Goal: Task Accomplishment & Management: Manage account settings

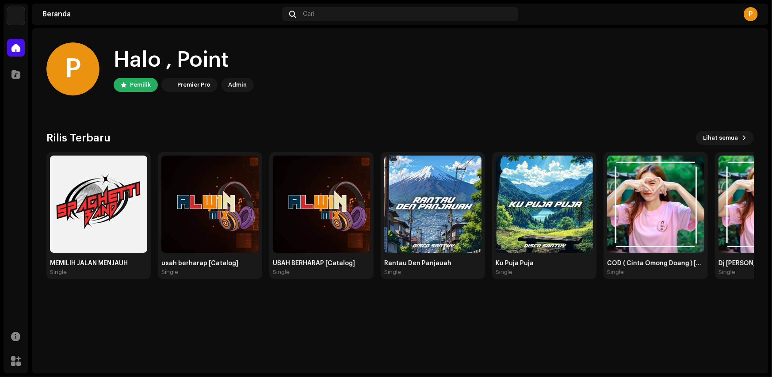
click at [17, 21] on img at bounding box center [16, 16] width 18 height 18
click at [104, 22] on button at bounding box center [109, 20] width 11 height 11
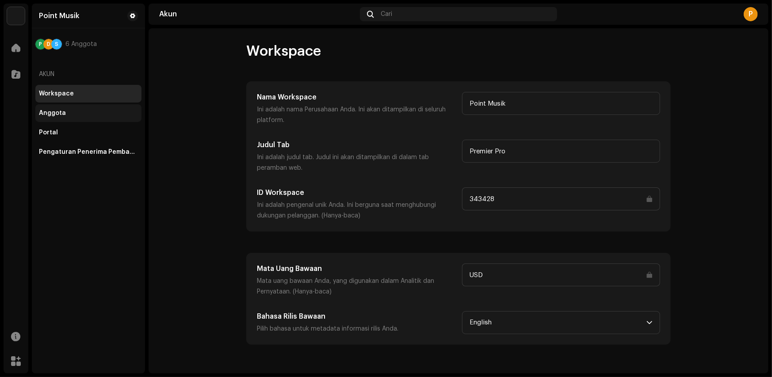
click at [51, 114] on div "Anggota" at bounding box center [52, 113] width 27 height 7
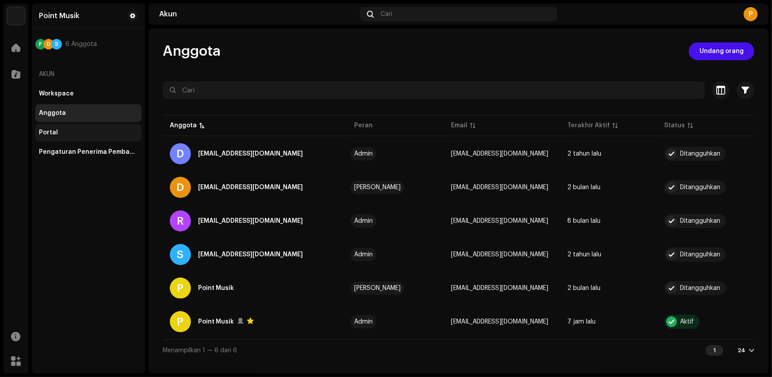
click at [76, 125] on div "Portal" at bounding box center [88, 133] width 106 height 18
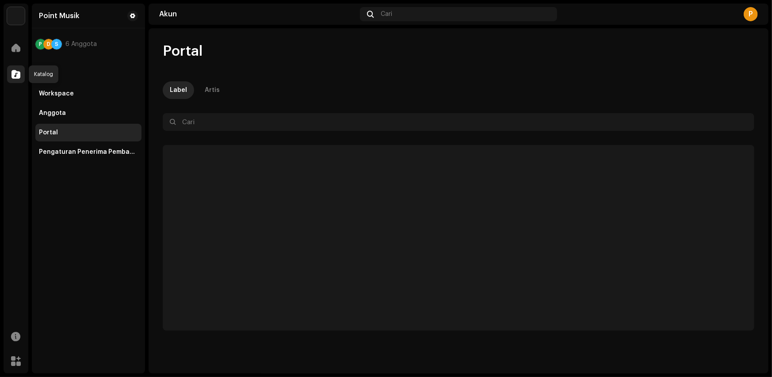
click at [13, 71] on span at bounding box center [16, 74] width 9 height 7
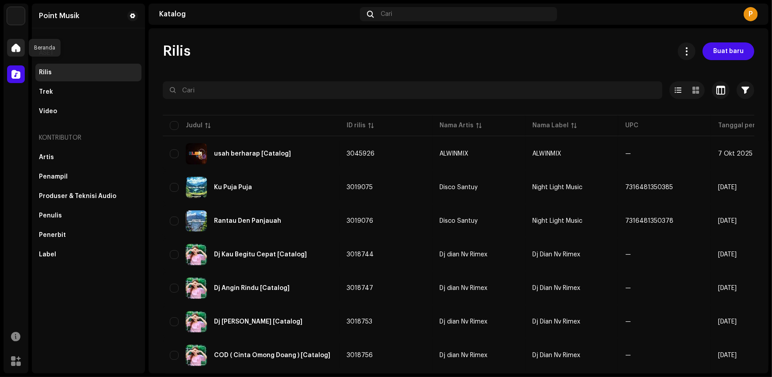
click at [17, 51] on span at bounding box center [16, 47] width 9 height 7
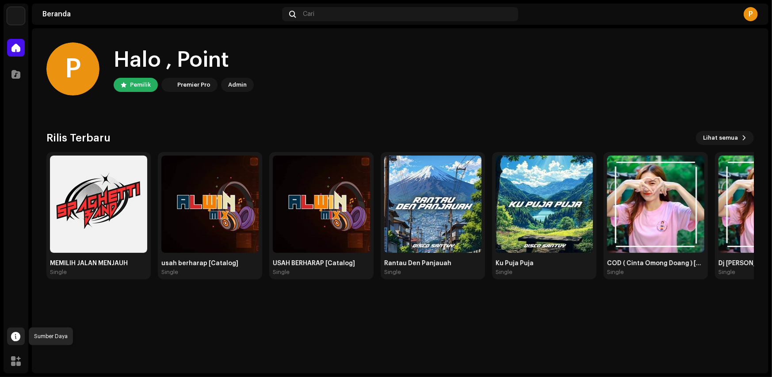
click at [13, 340] on span at bounding box center [16, 336] width 9 height 7
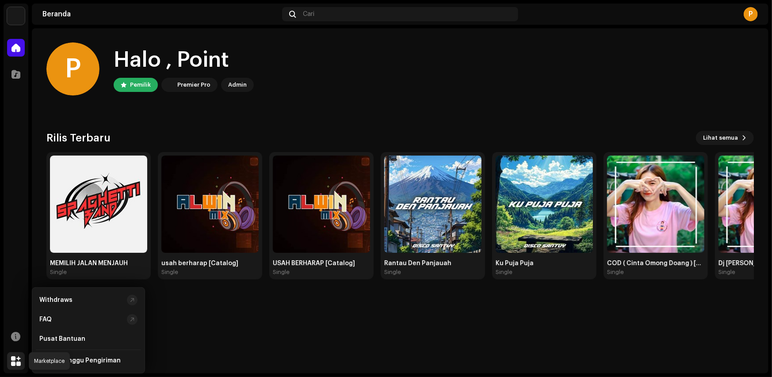
click at [19, 363] on span at bounding box center [16, 361] width 10 height 7
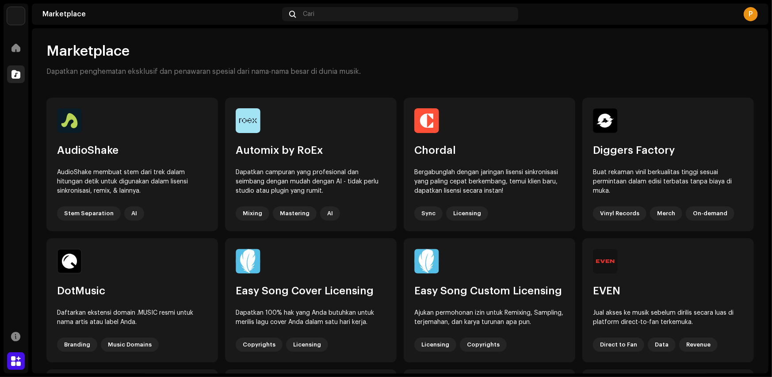
drag, startPoint x: 24, startPoint y: 78, endPoint x: 20, endPoint y: 83, distance: 6.0
click at [23, 78] on div at bounding box center [16, 74] width 18 height 18
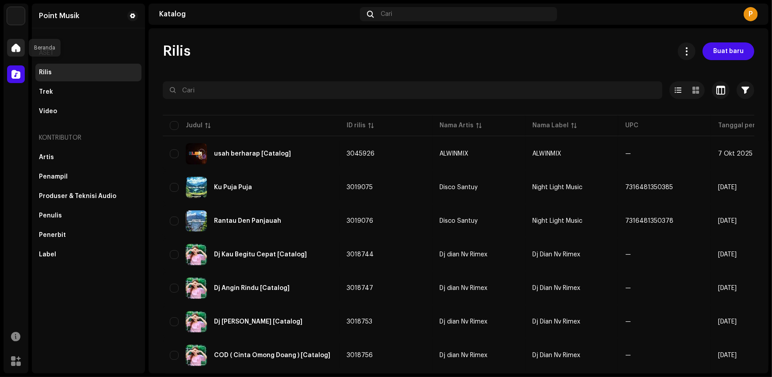
click at [8, 51] on div at bounding box center [16, 48] width 18 height 18
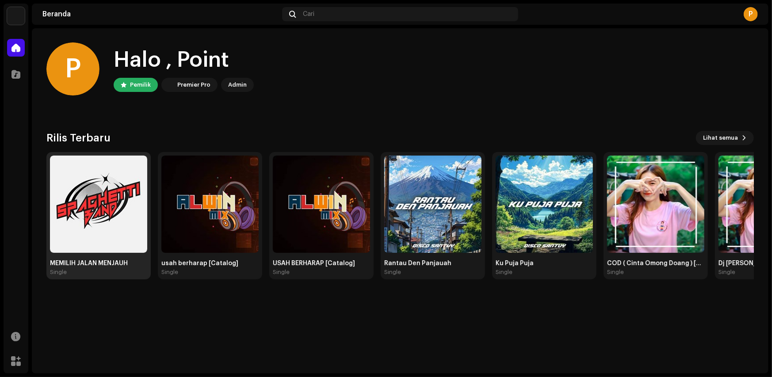
click at [86, 217] on img at bounding box center [98, 204] width 97 height 97
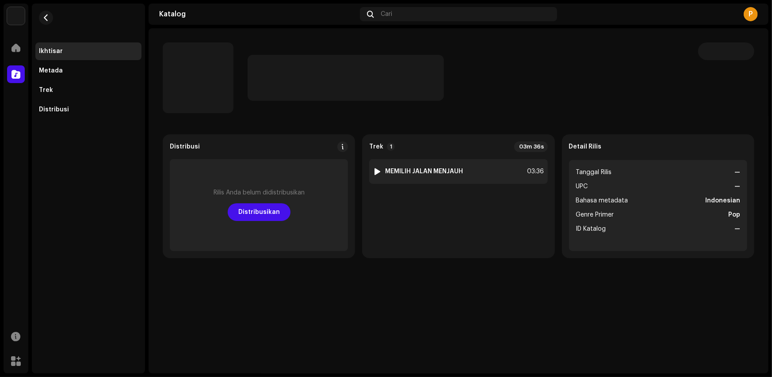
click at [378, 174] on div at bounding box center [377, 171] width 7 height 7
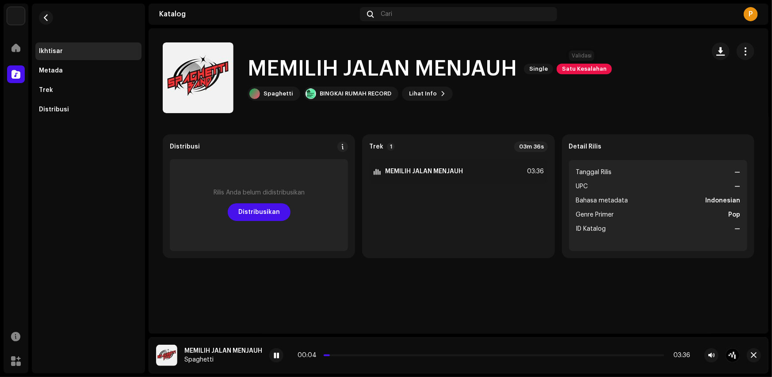
click at [572, 72] on span "Satu Kesalahan" at bounding box center [584, 69] width 55 height 11
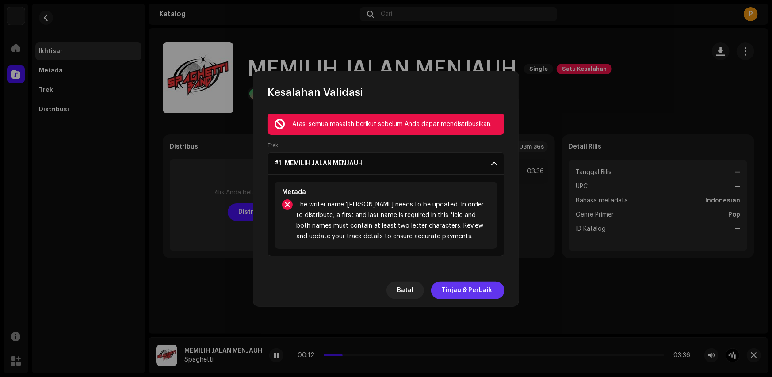
click at [465, 286] on span "Tinjau & Perbaiki" at bounding box center [468, 291] width 52 height 18
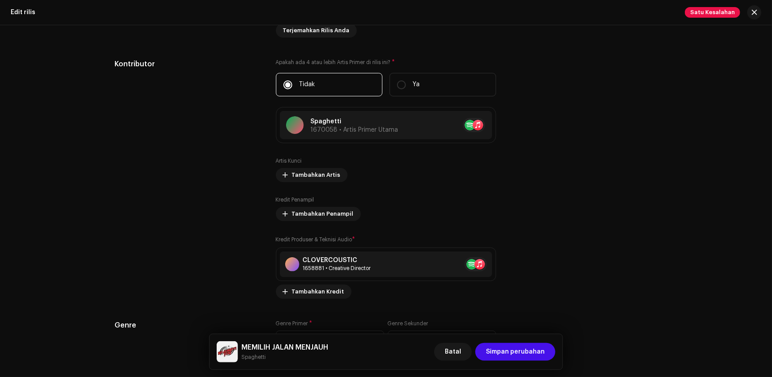
scroll to position [708, 0]
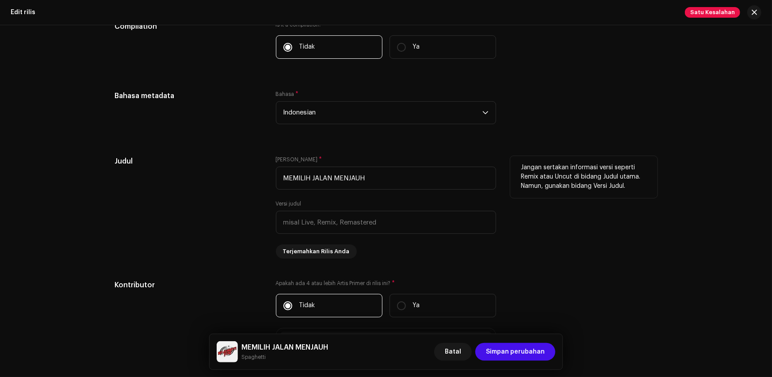
click at [298, 234] on div "[PERSON_NAME] * MEMILIH JALAN MENJAUH Versi judul Terjemahkan Rilis Anda" at bounding box center [386, 207] width 220 height 103
click at [299, 231] on input "text" at bounding box center [386, 222] width 220 height 23
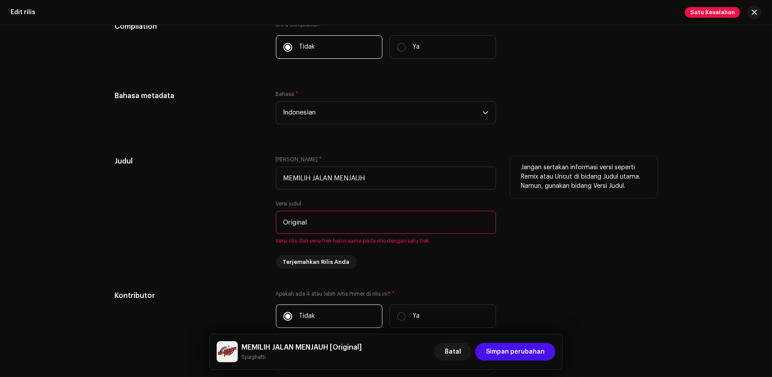
click at [307, 226] on input "Original" at bounding box center [386, 222] width 220 height 23
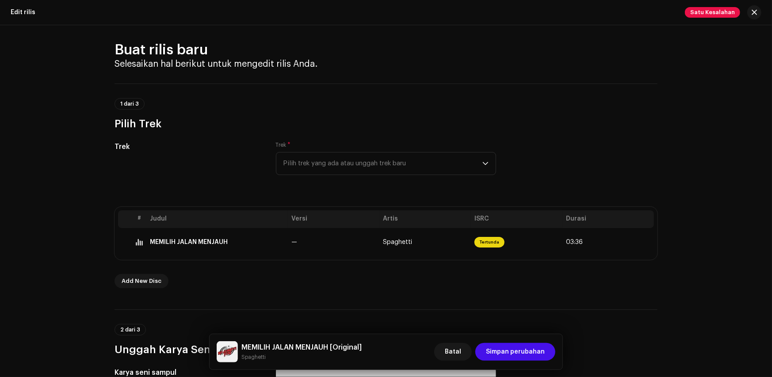
scroll to position [0, 0]
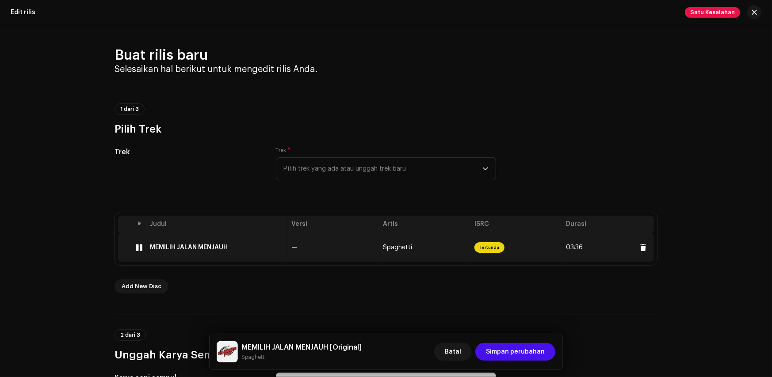
type input "Original"
click at [224, 252] on td "MEMILIH JALAN MENJAUH" at bounding box center [217, 248] width 142 height 28
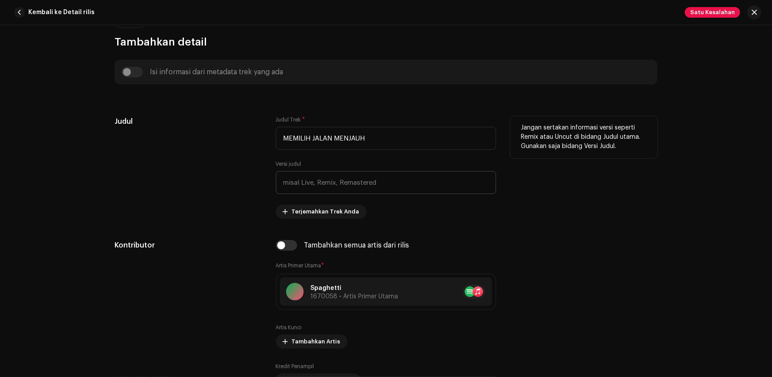
scroll to position [347, 0]
click at [314, 190] on input "text" at bounding box center [386, 183] width 220 height 23
paste input "Original"
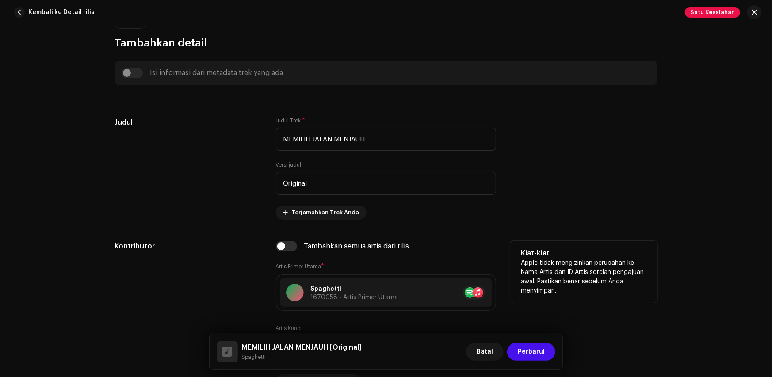
type input "Original"
click at [579, 273] on p "Apple tidak mengizinkan perubahan ke Nama Artis dan ID Artis setelah pengajuan …" at bounding box center [584, 277] width 126 height 37
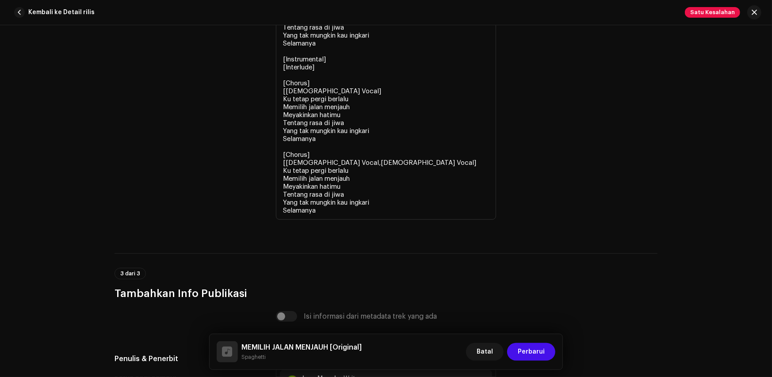
scroll to position [2200, 0]
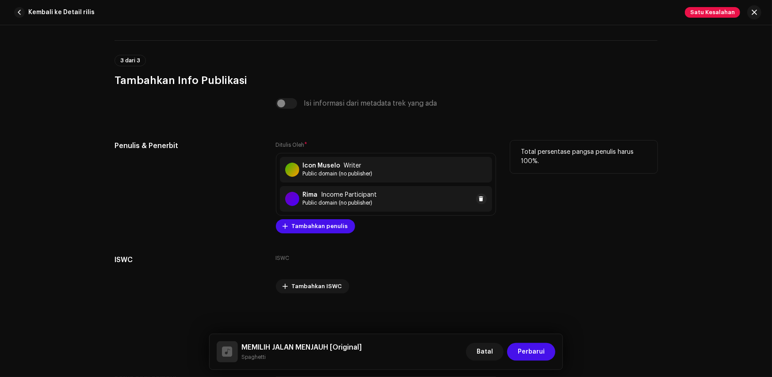
click at [333, 195] on span "Income Participant" at bounding box center [350, 195] width 56 height 7
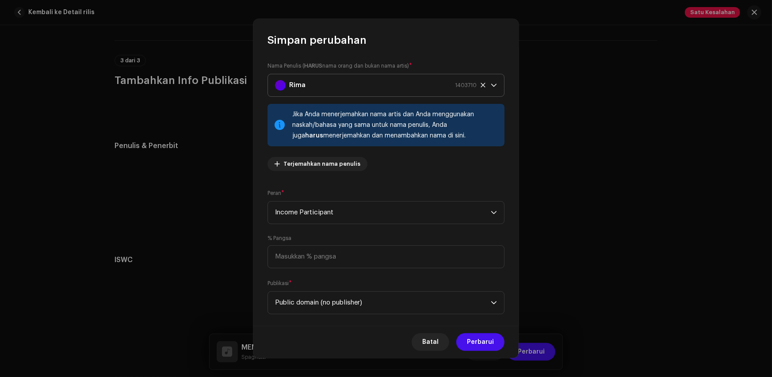
click at [495, 84] on p-select "Rima 1403710" at bounding box center [386, 85] width 237 height 23
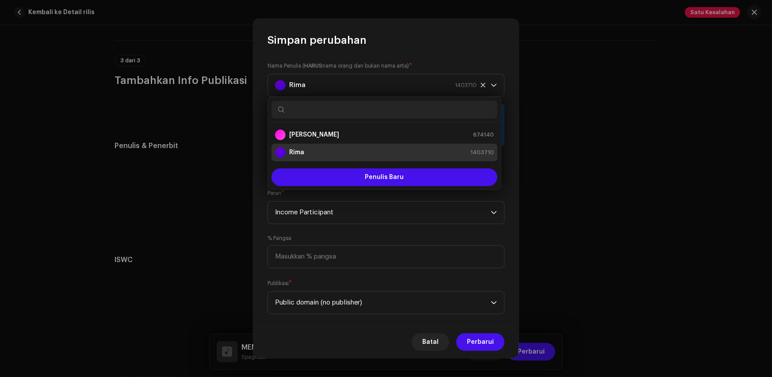
click at [393, 107] on input "text" at bounding box center [385, 110] width 226 height 18
click at [328, 153] on div "Rima 1403710" at bounding box center [384, 152] width 219 height 11
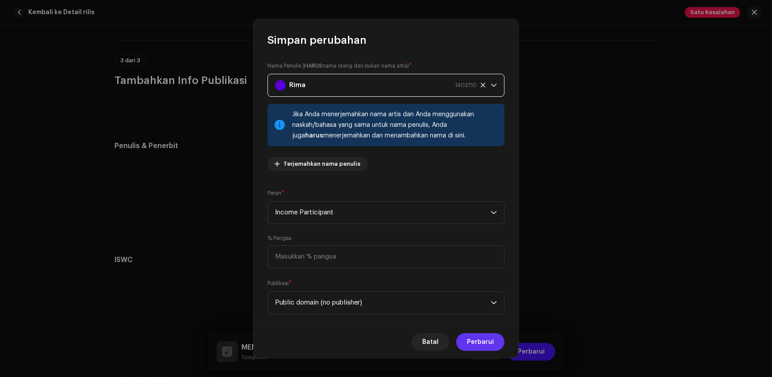
click at [475, 347] on span "Perbarui" at bounding box center [480, 343] width 27 height 18
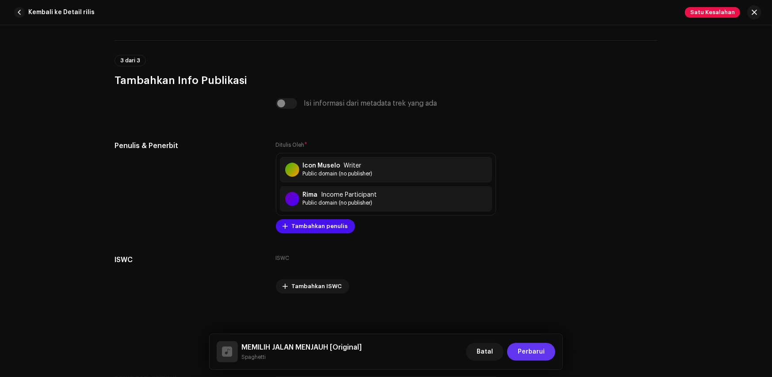
click at [535, 353] on span "Perbarui" at bounding box center [531, 352] width 27 height 18
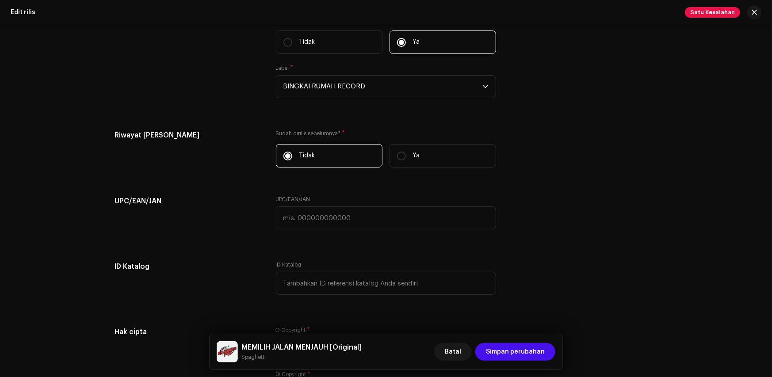
scroll to position [1420, 0]
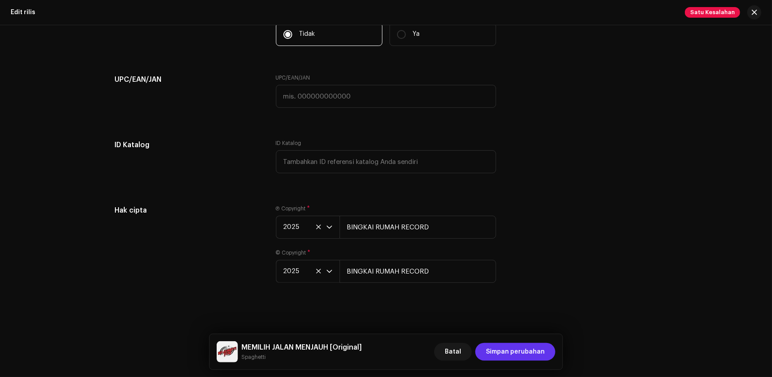
click at [540, 356] on span "Simpan perubahan" at bounding box center [515, 352] width 59 height 18
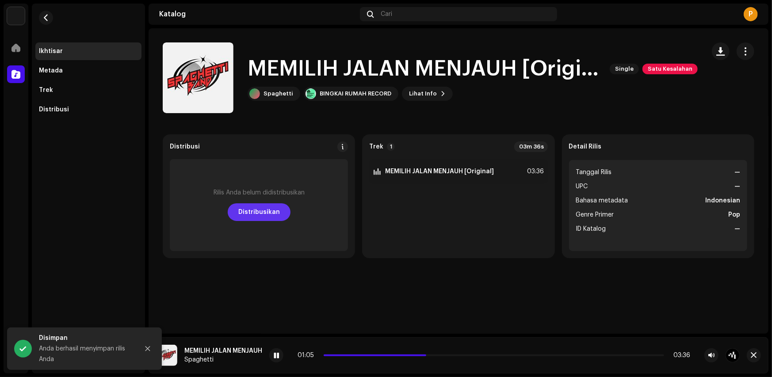
click at [245, 213] on span "Distribusikan" at bounding box center [259, 212] width 42 height 18
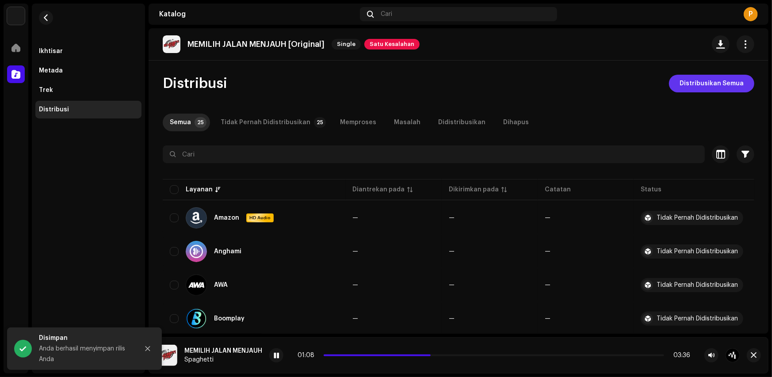
click at [705, 87] on span "Distribusikan Semua" at bounding box center [712, 84] width 64 height 18
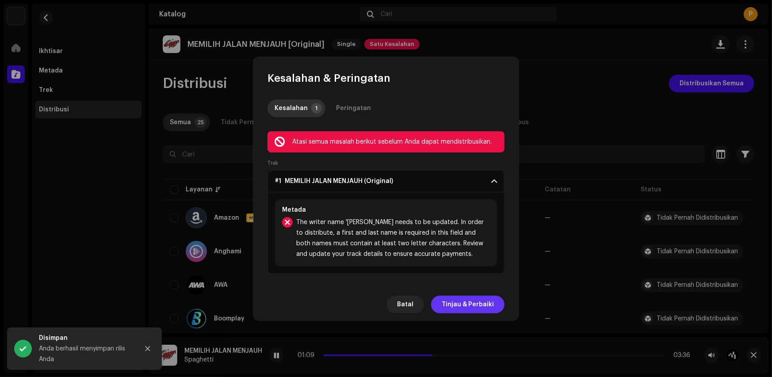
click at [468, 304] on span "Tinjau & Perbaiki" at bounding box center [468, 305] width 52 height 18
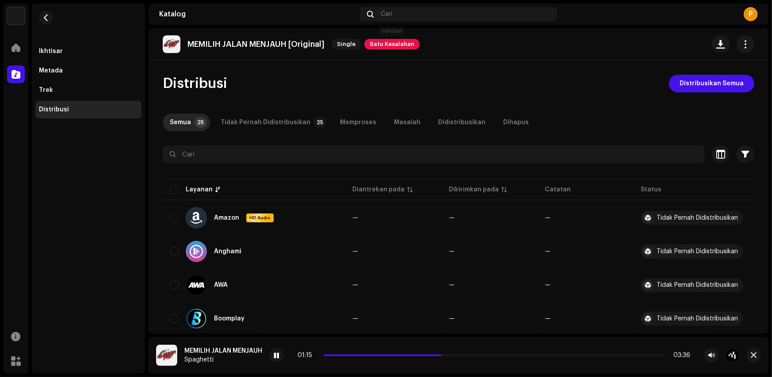
click at [393, 46] on span "Satu Kesalahan" at bounding box center [391, 44] width 55 height 11
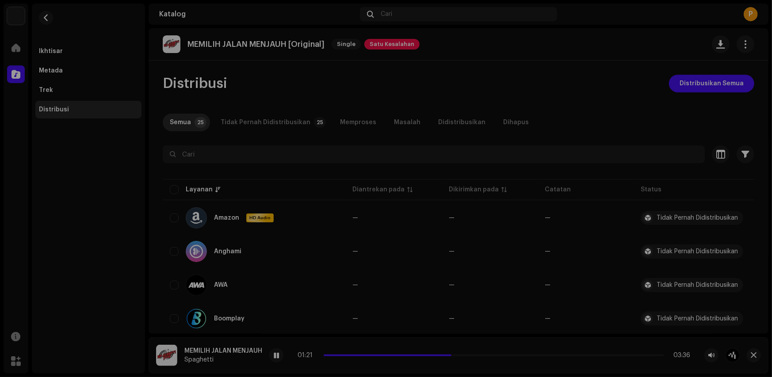
click at [576, 263] on div "Kesalahan Validasi Atasi semua masalah berikut sebelum Anda dapat mendistribusi…" at bounding box center [386, 188] width 772 height 377
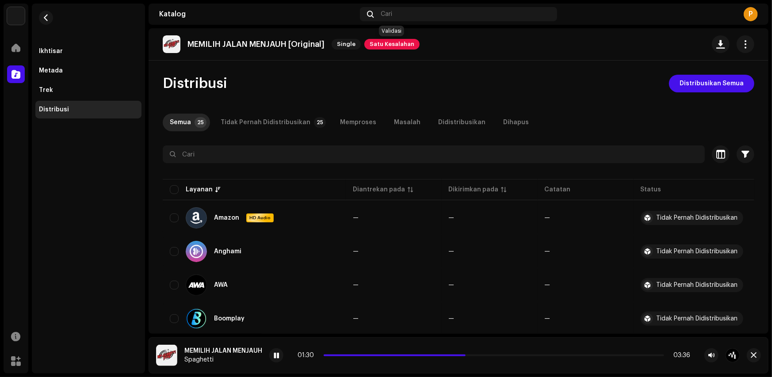
click at [397, 39] on span "Satu Kesalahan" at bounding box center [391, 44] width 55 height 11
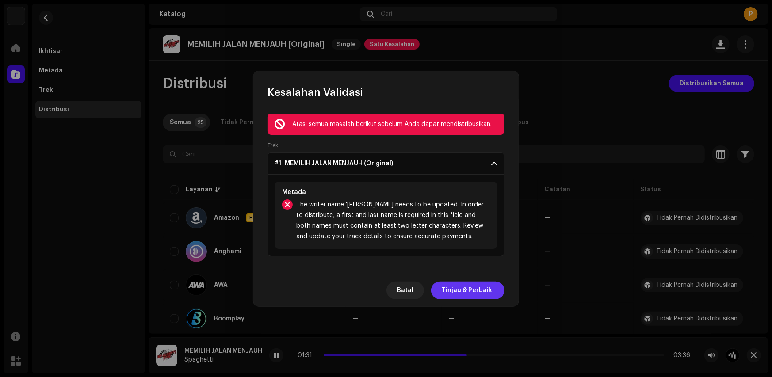
click at [468, 288] on span "Tinjau & Perbaiki" at bounding box center [468, 291] width 52 height 18
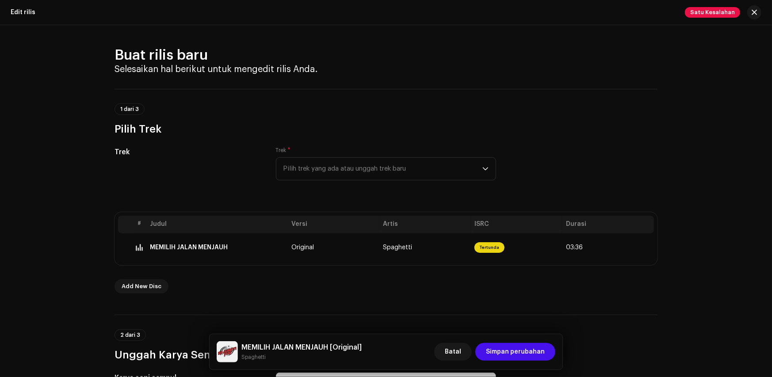
click at [705, 12] on span "Satu Kesalahan" at bounding box center [712, 12] width 55 height 11
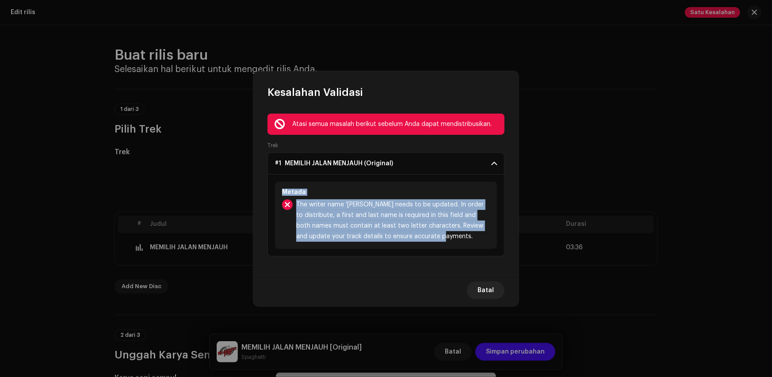
drag, startPoint x: 282, startPoint y: 195, endPoint x: 479, endPoint y: 241, distance: 202.0
click at [479, 241] on div "Metada The writer name '[PERSON_NAME] needs to be updated. In order to distribu…" at bounding box center [386, 215] width 222 height 67
click at [479, 240] on span "The writer name '[PERSON_NAME] needs to be updated. In order to distribute, a f…" at bounding box center [393, 220] width 194 height 42
drag, startPoint x: 473, startPoint y: 241, endPoint x: 296, endPoint y: 207, distance: 179.7
click at [296, 207] on span "The writer name '[PERSON_NAME] needs to be updated. In order to distribute, a f…" at bounding box center [393, 220] width 194 height 42
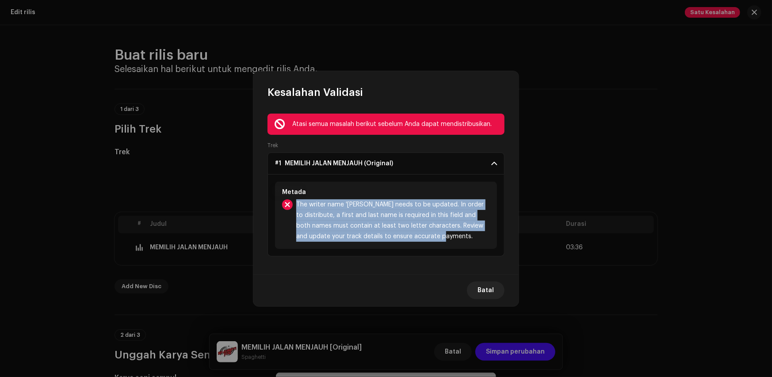
copy span "The writer name '[PERSON_NAME] needs to be updated. In order to distribute, a f…"
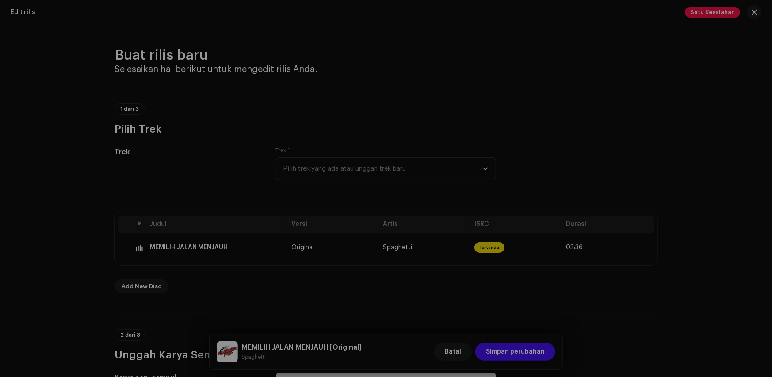
click at [227, 179] on div "Kesalahan Validasi Atasi semua masalah berikut sebelum Anda dapat mendistribusi…" at bounding box center [386, 188] width 772 height 377
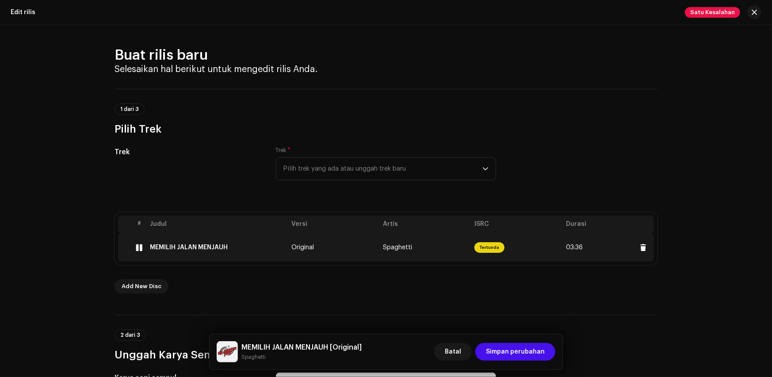
drag, startPoint x: 204, startPoint y: 251, endPoint x: 149, endPoint y: 251, distance: 54.8
click at [149, 251] on td "MEMILIH JALAN MENJAUH" at bounding box center [217, 248] width 142 height 28
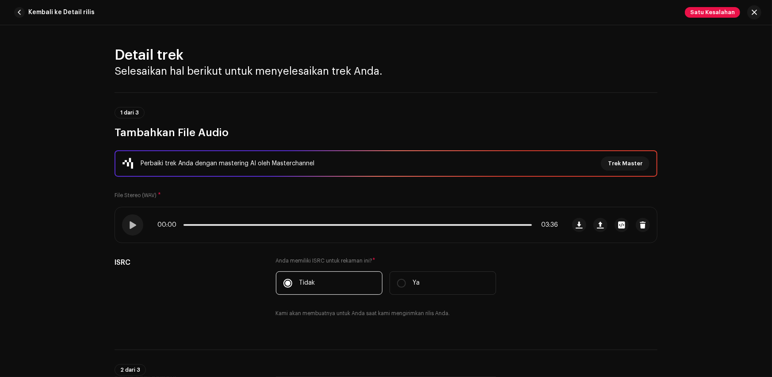
copy div "MEMILIH JALAN MENJAUH"
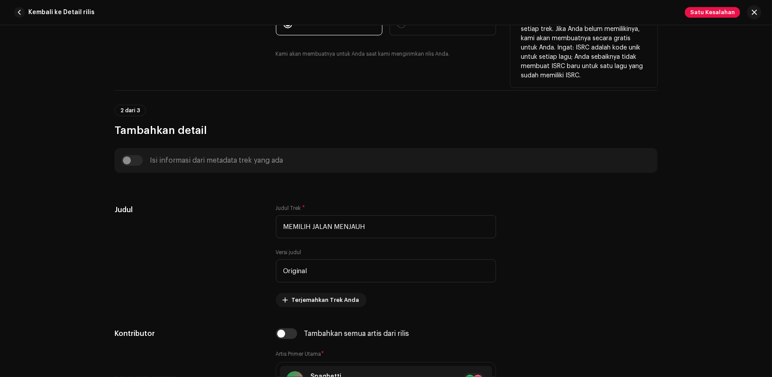
scroll to position [265, 0]
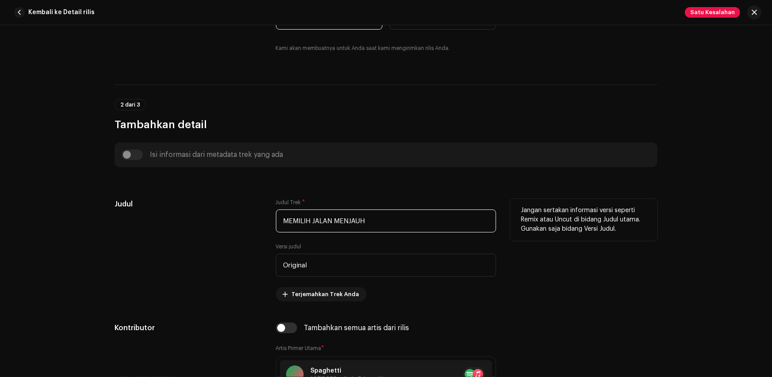
drag, startPoint x: 296, startPoint y: 219, endPoint x: 267, endPoint y: 219, distance: 29.2
click at [267, 219] on div "Judul Judul Trek * MEMILIH JALAN MENJAUH Versi judul Original Terjemahkan Trek …" at bounding box center [386, 250] width 543 height 103
click at [546, 265] on div "Jangan sertakan informasi versi seperti Remix atau Uncut di bidang Judul utama.…" at bounding box center [583, 250] width 147 height 103
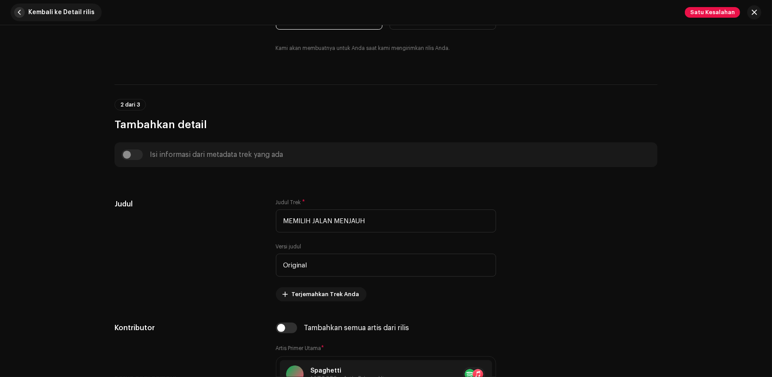
click at [32, 14] on span "Kembali ke Detail rilis" at bounding box center [61, 13] width 66 height 18
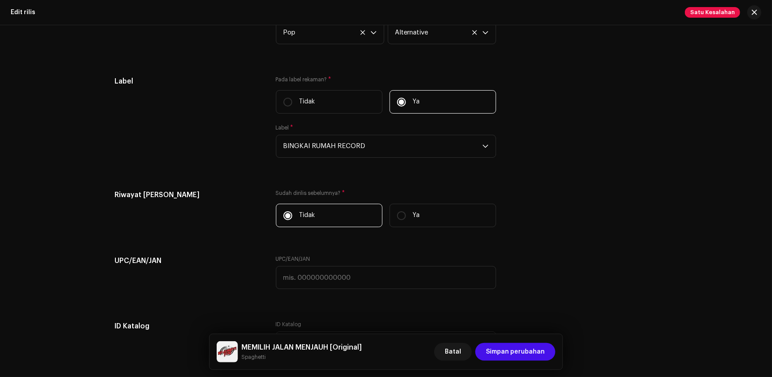
scroll to position [1420, 0]
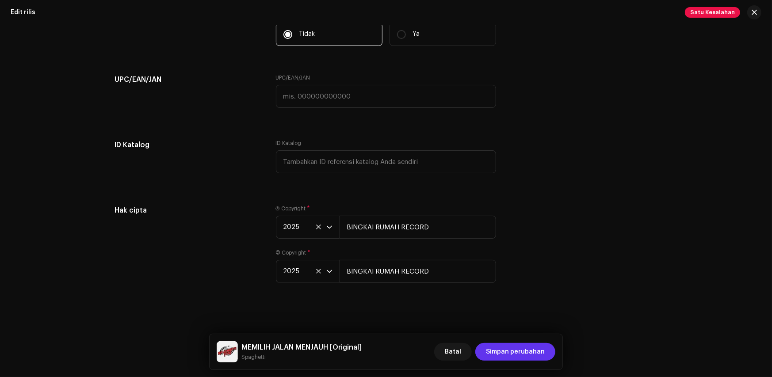
click at [515, 357] on span "Simpan perubahan" at bounding box center [515, 352] width 59 height 18
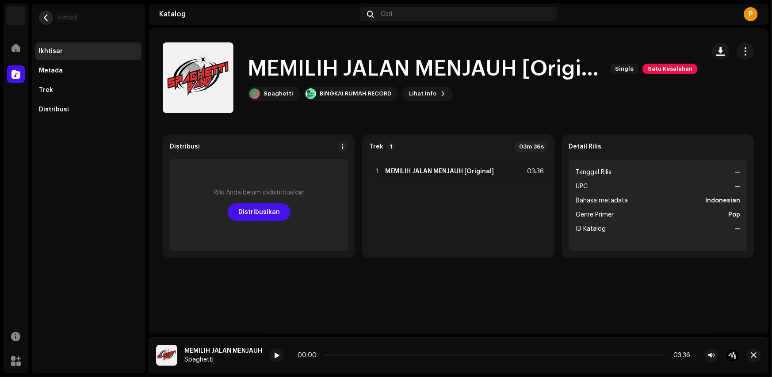
click at [45, 19] on span "button" at bounding box center [46, 17] width 7 height 7
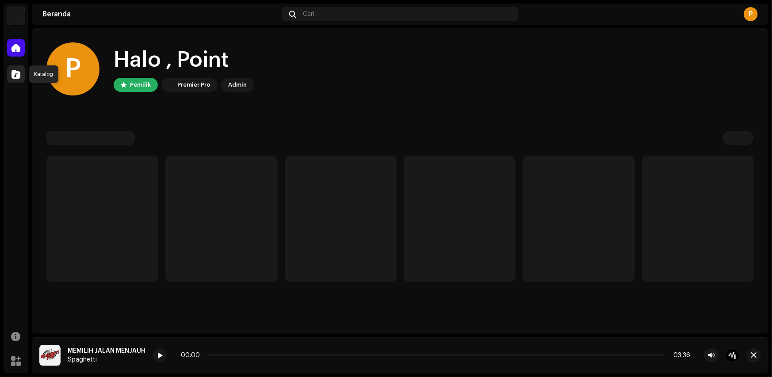
click at [14, 72] on span at bounding box center [16, 74] width 9 height 7
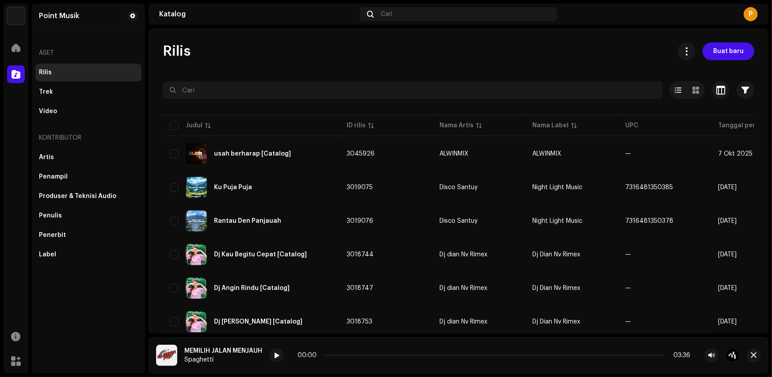
click at [532, 54] on div "Rilis Buat baru" at bounding box center [459, 51] width 592 height 18
click at [725, 54] on span "Buat baru" at bounding box center [728, 51] width 31 height 18
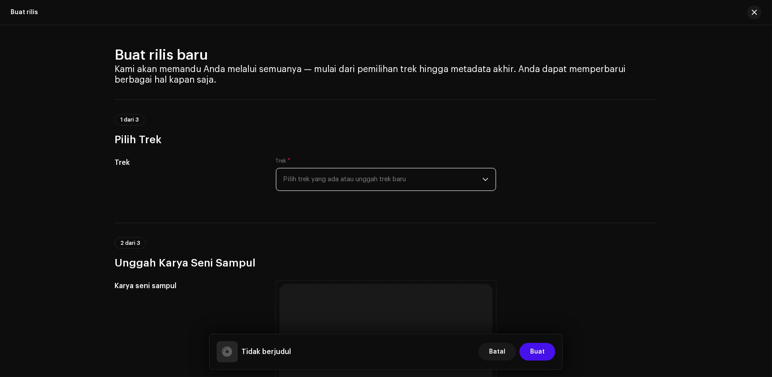
click at [303, 184] on span "Pilih trek yang ada atau unggah trek baru" at bounding box center [383, 180] width 199 height 22
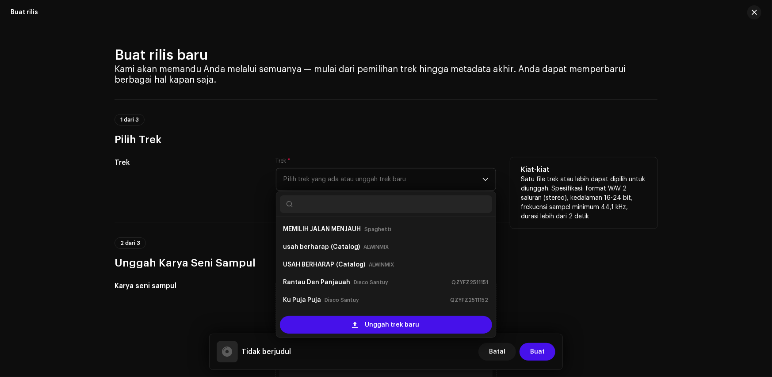
click at [327, 322] on div "Unggah trek baru" at bounding box center [386, 325] width 212 height 18
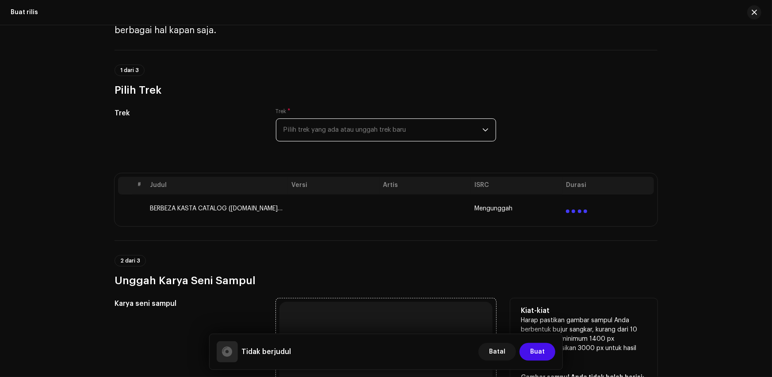
scroll to position [221, 0]
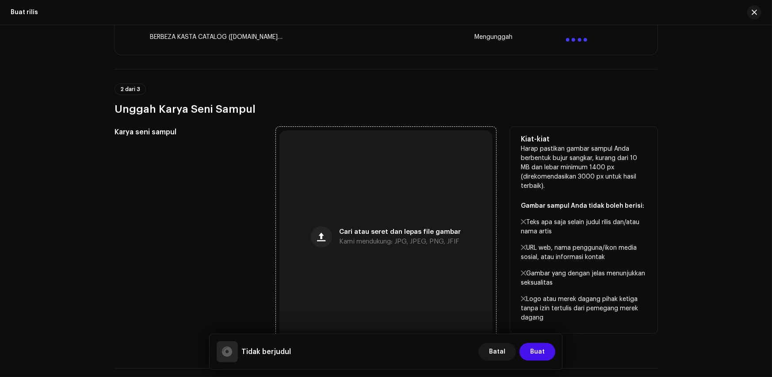
click at [323, 248] on div "Cari atau seret dan lepas file gambar Kami mendukung: JPG, JPEG, PNG, JFIF" at bounding box center [386, 236] width 213 height 213
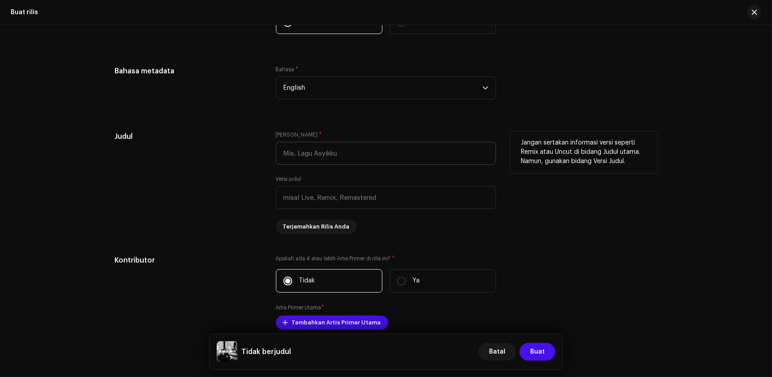
scroll to position [743, 0]
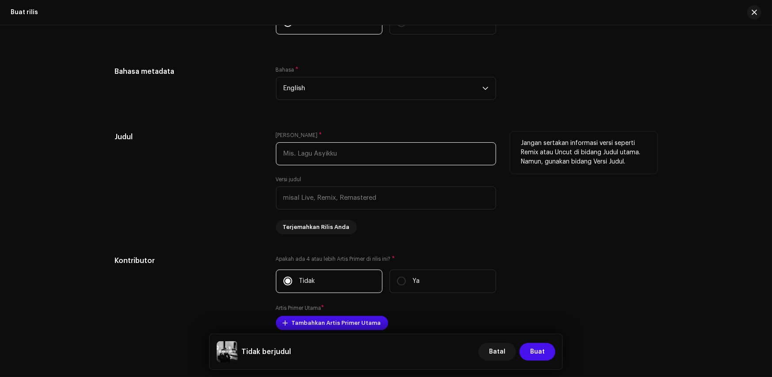
click at [293, 153] on input "text" at bounding box center [386, 153] width 220 height 23
click at [307, 202] on input "text" at bounding box center [386, 198] width 220 height 23
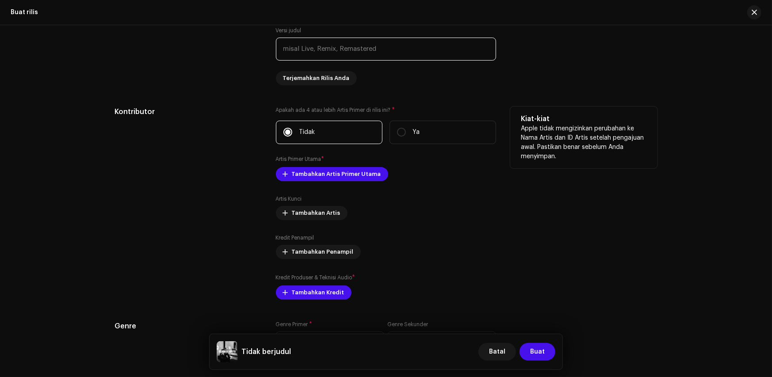
scroll to position [920, 0]
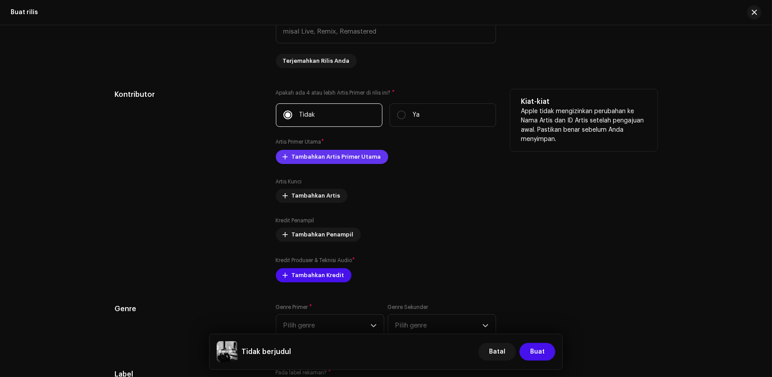
click at [302, 158] on span "Tambahkan Artis Primer Utama" at bounding box center [336, 157] width 89 height 18
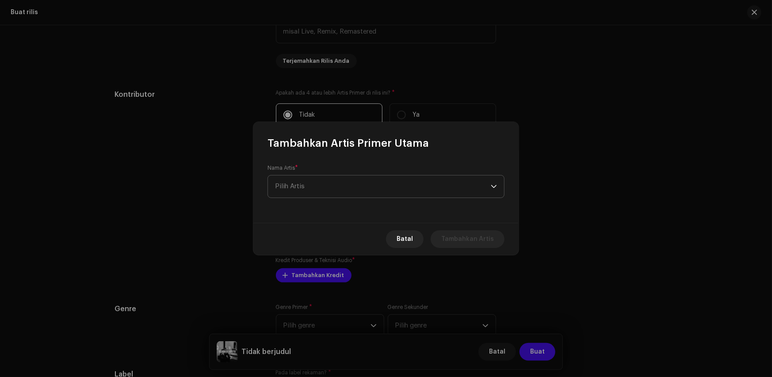
click at [296, 196] on span "Pilih Artis" at bounding box center [383, 187] width 216 height 22
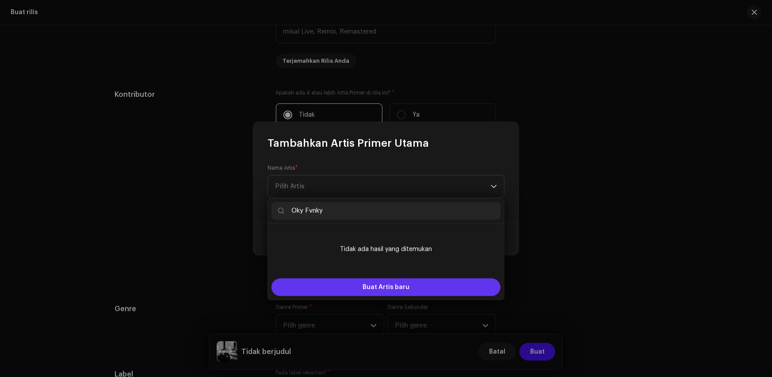
type input "Oky Fvnky"
click at [401, 290] on span "Buat Artis baru" at bounding box center [386, 288] width 47 height 18
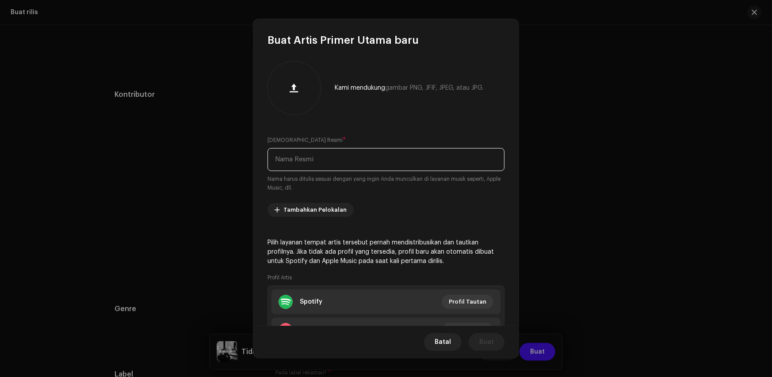
click at [308, 154] on input "text" at bounding box center [386, 159] width 237 height 23
paste input "Oky Fvnky"
type input "Oky Fvnky"
click at [487, 345] on span "Buat" at bounding box center [486, 343] width 15 height 18
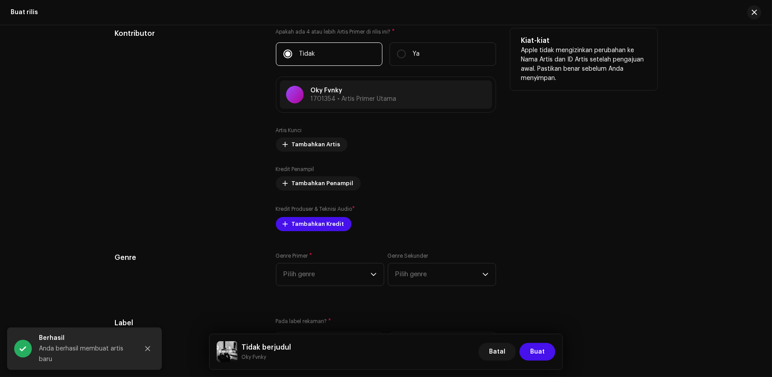
scroll to position [1008, 0]
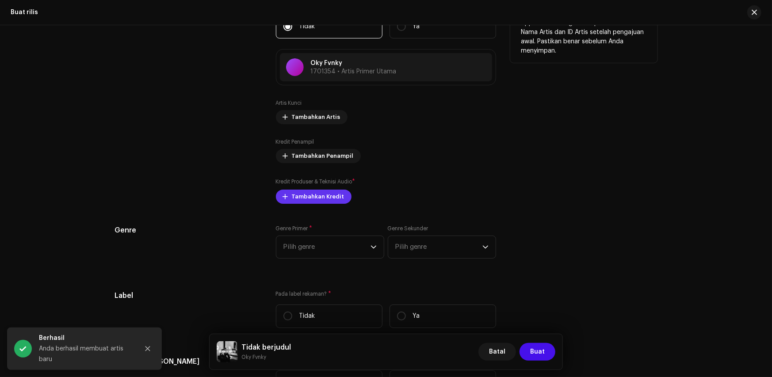
click at [305, 198] on span "Tambahkan Kredit" at bounding box center [318, 197] width 53 height 18
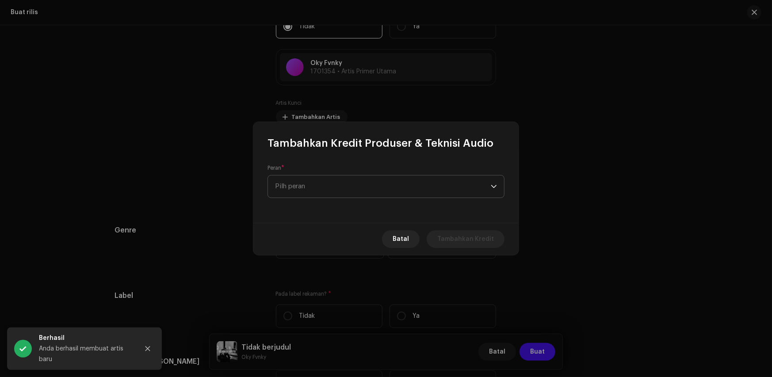
click at [291, 192] on span "Pilh peran" at bounding box center [383, 187] width 216 height 22
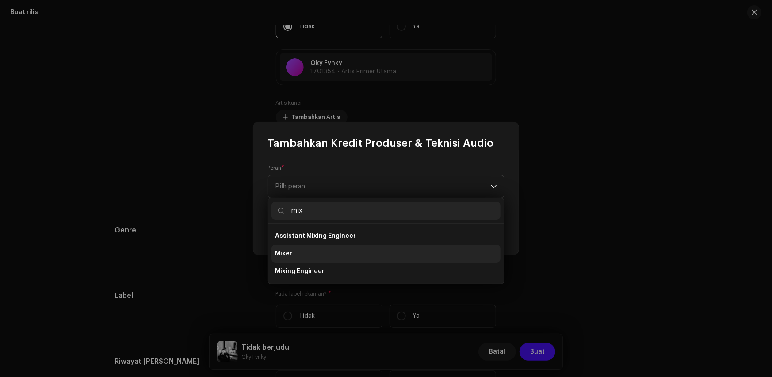
type input "mix"
click at [307, 257] on li "Mixer" at bounding box center [386, 254] width 229 height 18
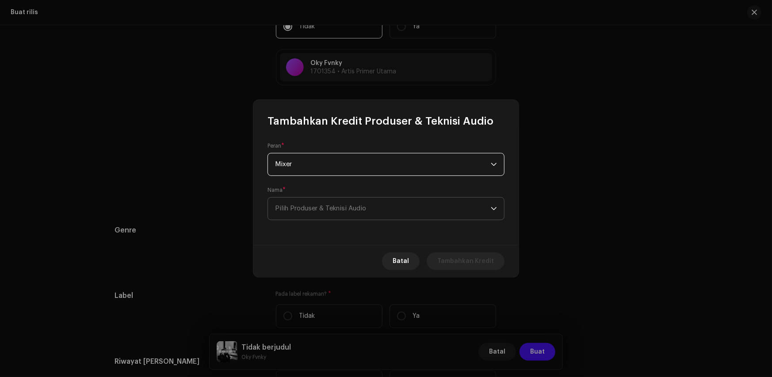
click at [297, 214] on span "Pilih Produser & Teknisi Audio" at bounding box center [383, 209] width 216 height 22
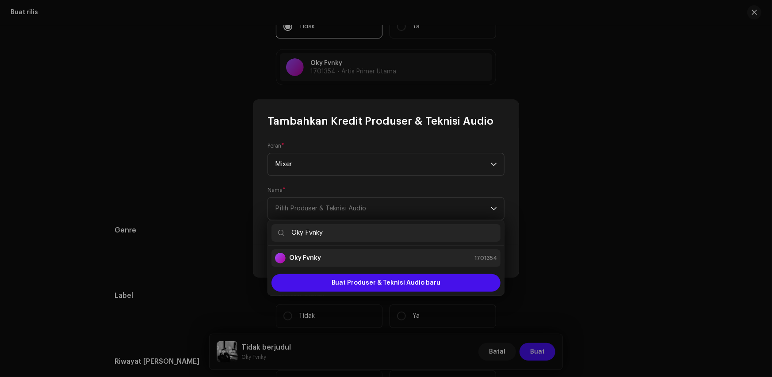
type input "Oky Fvnky"
click at [327, 261] on div "Oky Fvnky 1701354" at bounding box center [386, 258] width 222 height 11
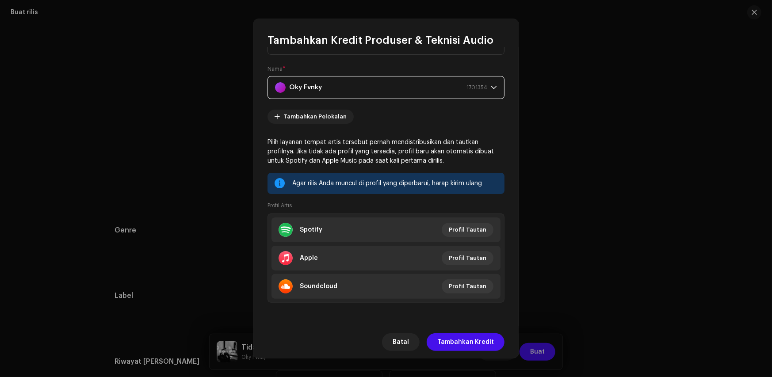
scroll to position [41, 0]
click at [471, 341] on span "Tambahkan Kredit" at bounding box center [465, 343] width 57 height 18
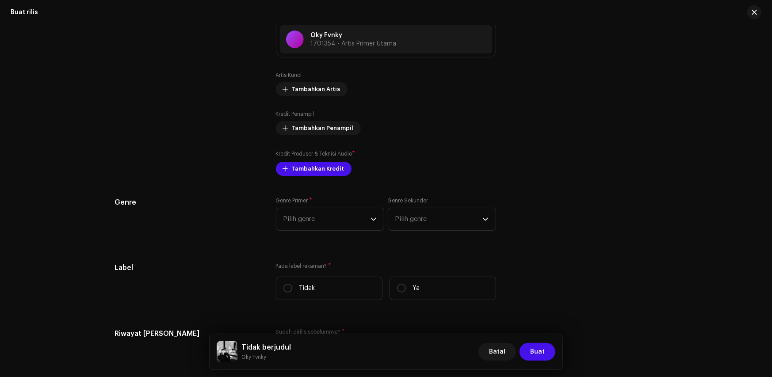
scroll to position [1097, 0]
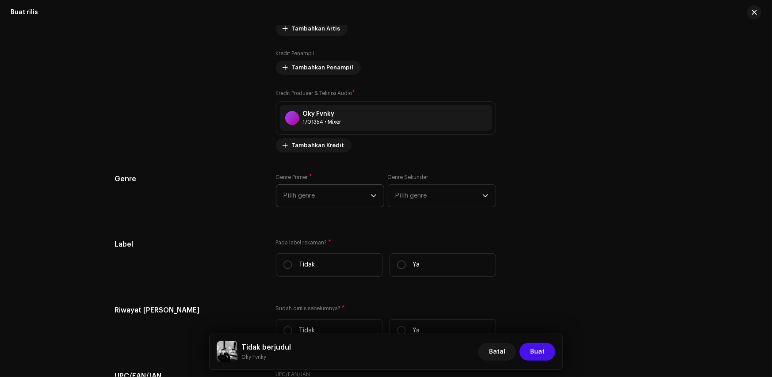
click at [327, 196] on span "Pilih genre" at bounding box center [327, 196] width 87 height 22
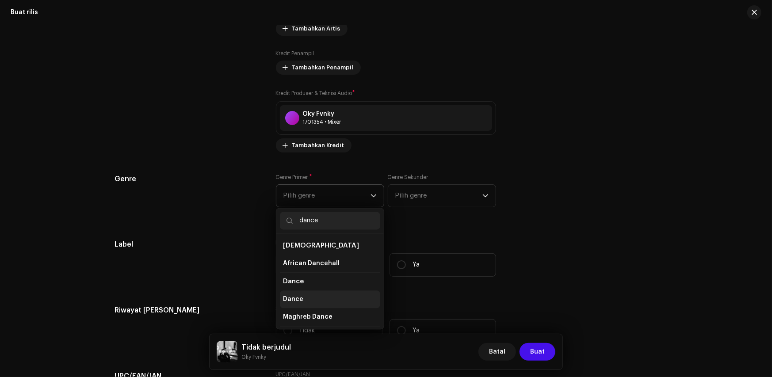
type input "dance"
click at [309, 303] on li "Dance" at bounding box center [330, 300] width 100 height 18
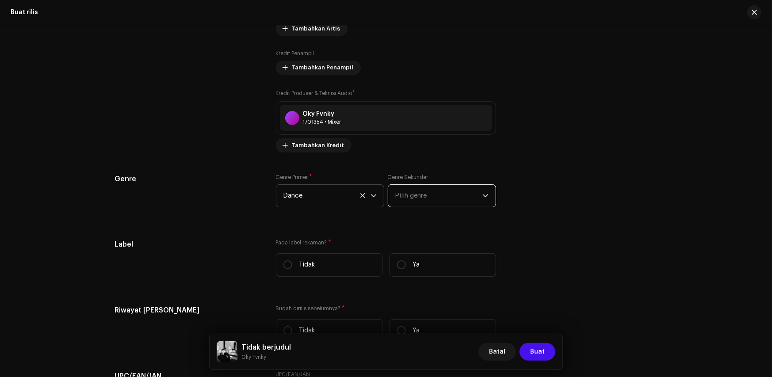
click at [449, 192] on span "Pilih genre" at bounding box center [438, 196] width 87 height 22
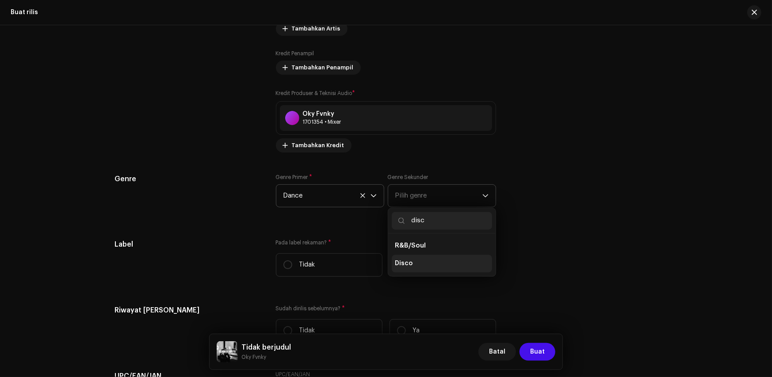
type input "disc"
click at [400, 263] on span "Disco" at bounding box center [404, 263] width 18 height 9
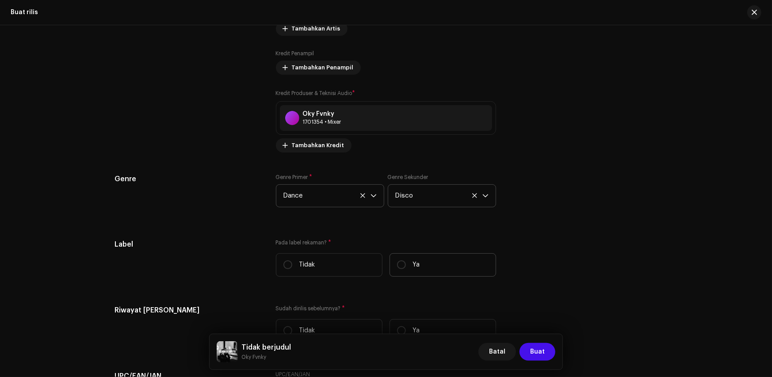
click at [409, 262] on label "Ya" at bounding box center [443, 264] width 107 height 23
click at [406, 262] on input "Ya" at bounding box center [401, 265] width 9 height 9
radio input "true"
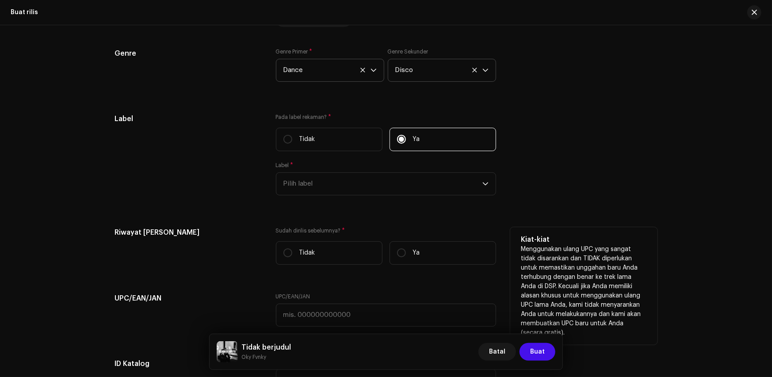
scroll to position [1230, 0]
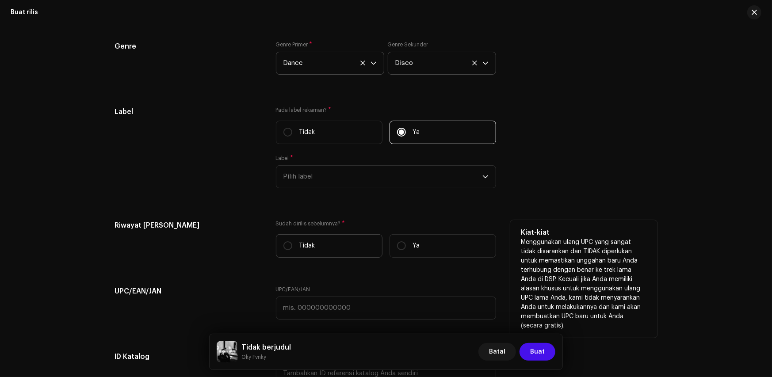
click at [311, 249] on p "Tidak" at bounding box center [307, 246] width 16 height 9
click at [292, 249] on input "Tidak" at bounding box center [288, 246] width 9 height 9
radio input "true"
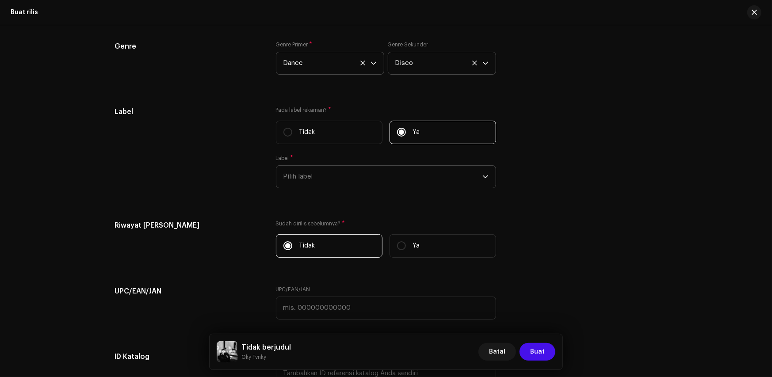
click at [327, 182] on span "Pilih label" at bounding box center [383, 177] width 199 height 22
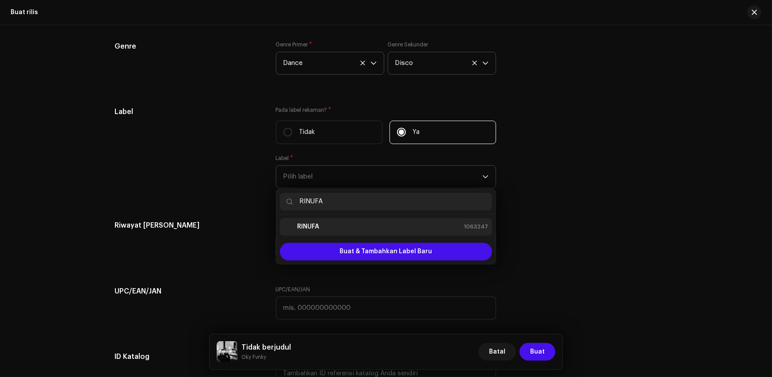
type input "RINUFA"
click at [319, 227] on div "RINUFA 1063247" at bounding box center [386, 227] width 205 height 11
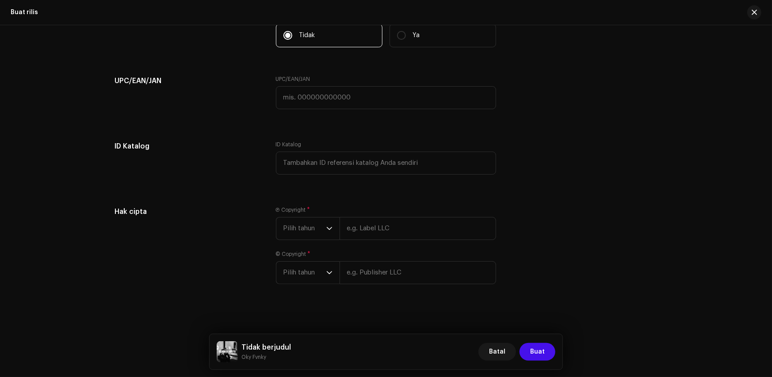
scroll to position [1441, 0]
click at [326, 224] on icon "dropdown trigger" at bounding box center [329, 227] width 6 height 6
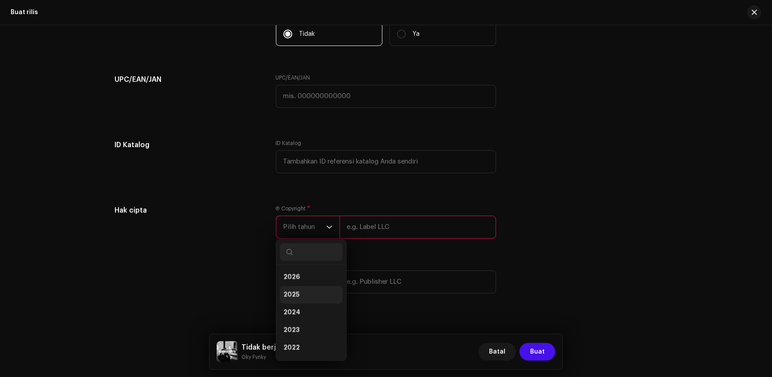
click at [303, 294] on li "2025" at bounding box center [311, 295] width 63 height 18
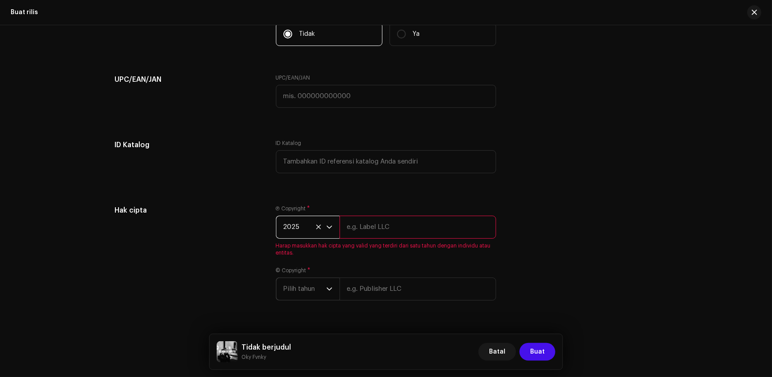
click at [322, 280] on span "Pilih tahun" at bounding box center [305, 289] width 43 height 22
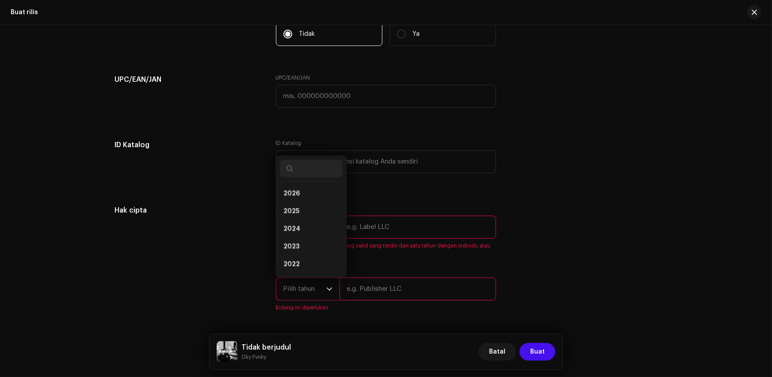
scroll to position [14, 0]
click at [296, 200] on li "2025" at bounding box center [311, 198] width 63 height 18
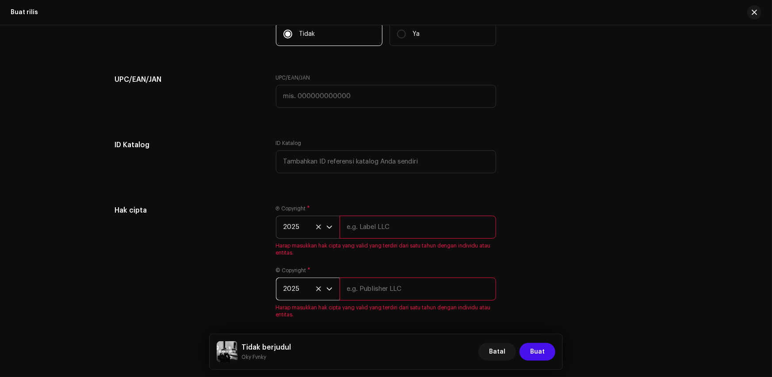
click at [361, 229] on input "text" at bounding box center [418, 227] width 157 height 23
paste input "RINUFA"
type input "RINUFA"
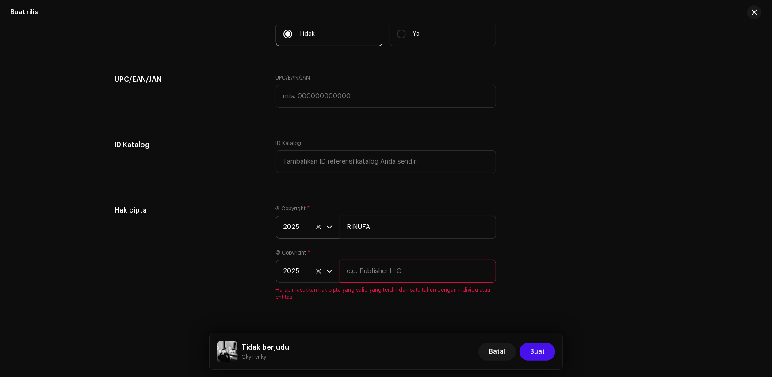
click at [364, 285] on div "© Copyright * 2025 Harap masukkan hak cipta yang valid yang terdiri dari satu t…" at bounding box center [386, 274] width 220 height 51
paste input "RINUFA"
type input "RINUFA"
click at [542, 270] on div "Hak cipta Ⓟ Copyright * 2025 RINUFA © Copyright * 2025 RINUFA Harap masukkan ha…" at bounding box center [386, 258] width 543 height 106
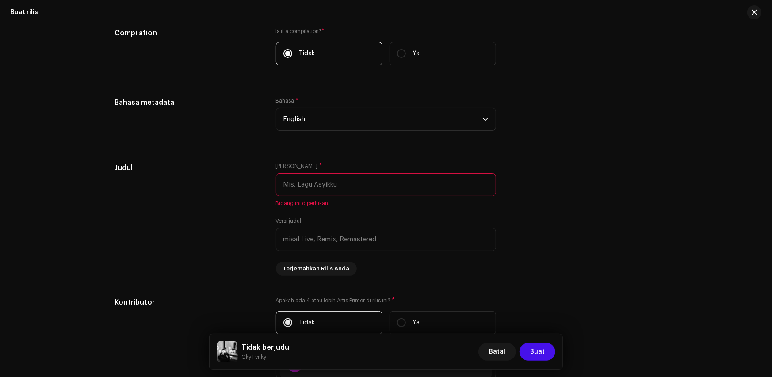
scroll to position [690, 0]
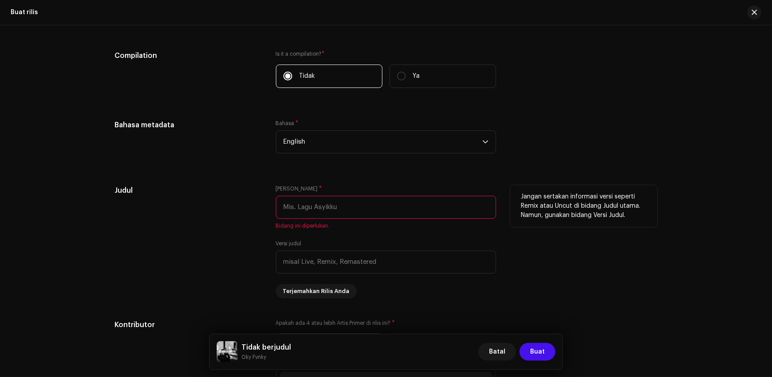
click at [295, 211] on input "text" at bounding box center [386, 207] width 220 height 23
paste input "Berbeza Kasta"
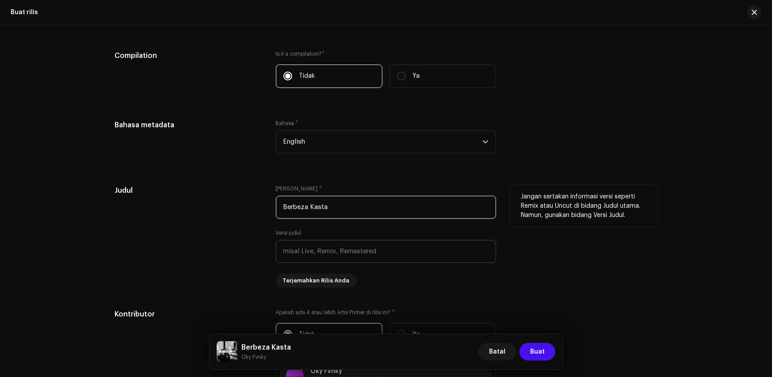
type input "Berbeza Kasta"
click at [314, 259] on input "text" at bounding box center [386, 251] width 220 height 23
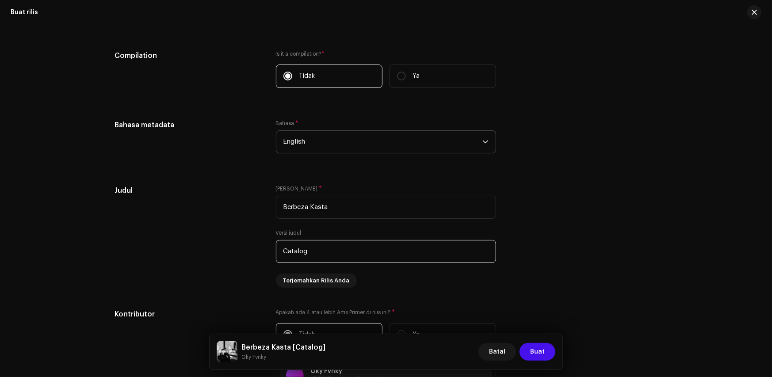
type input "Catalog"
click at [308, 140] on span "English" at bounding box center [383, 142] width 199 height 22
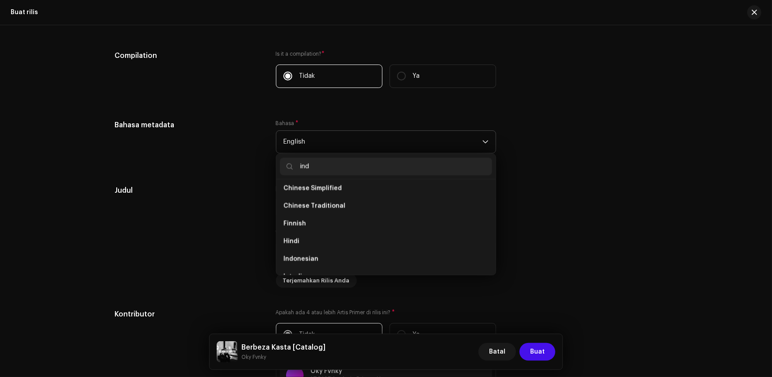
scroll to position [0, 0]
type input "indo"
click at [307, 201] on ul "Indonesian" at bounding box center [385, 228] width 219 height 96
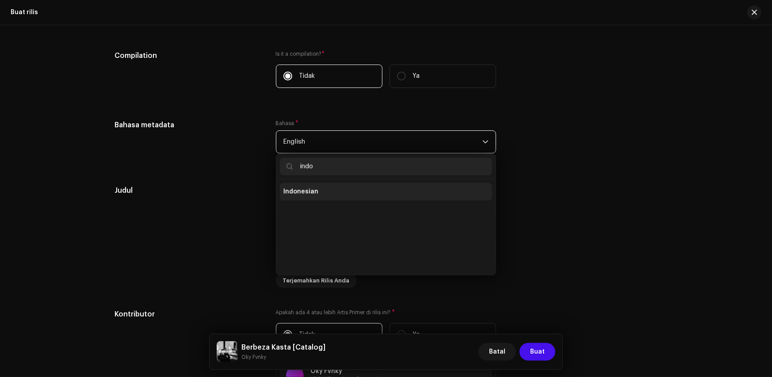
click at [307, 195] on span "Indonesian" at bounding box center [301, 192] width 35 height 9
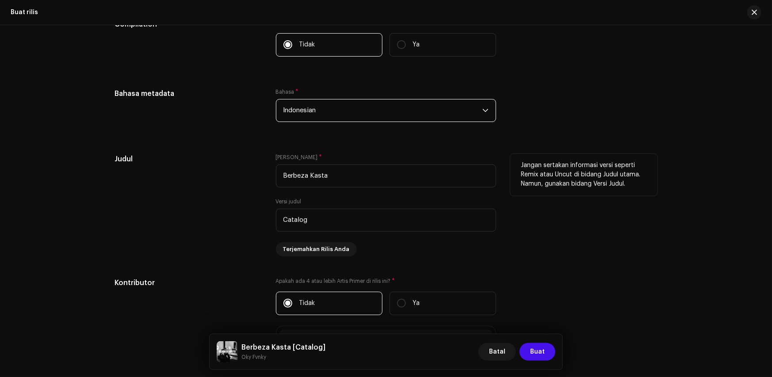
scroll to position [723, 0]
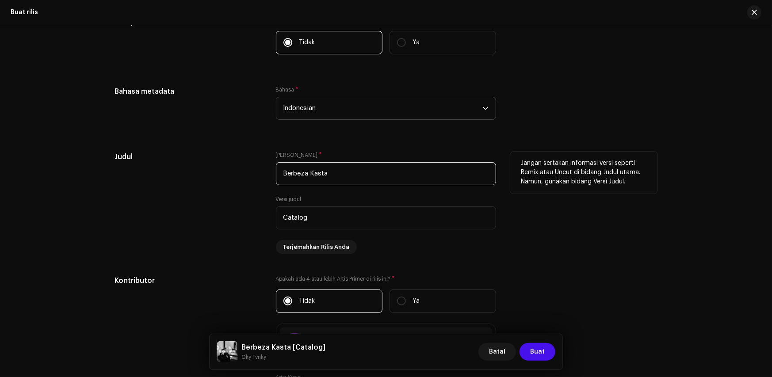
click at [332, 172] on input "Berbeza Kasta" at bounding box center [386, 173] width 220 height 23
click at [331, 172] on input "Berbeza Kasta" at bounding box center [386, 173] width 220 height 23
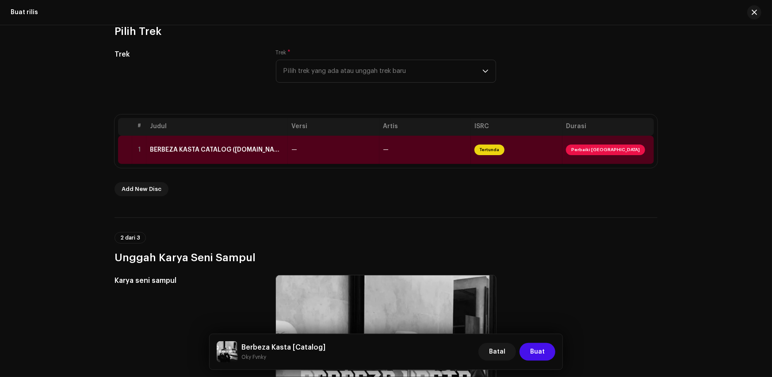
scroll to position [104, 0]
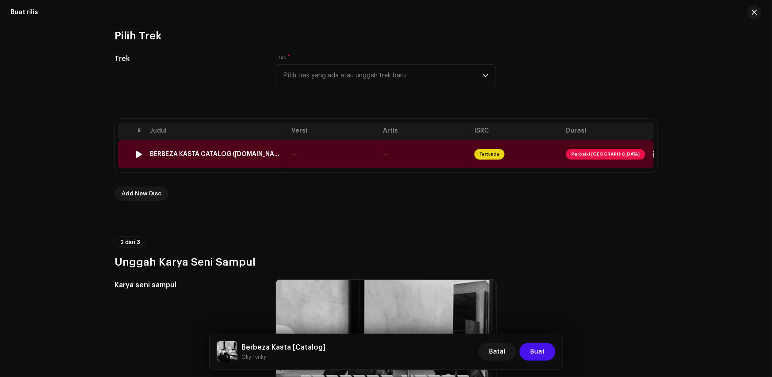
click at [307, 151] on td "—" at bounding box center [334, 154] width 92 height 28
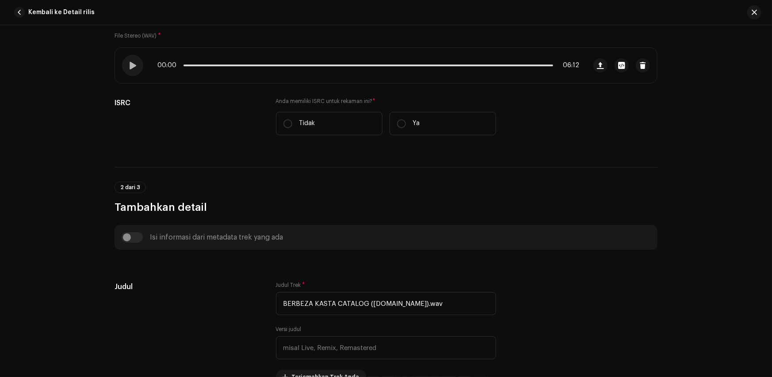
scroll to position [177, 0]
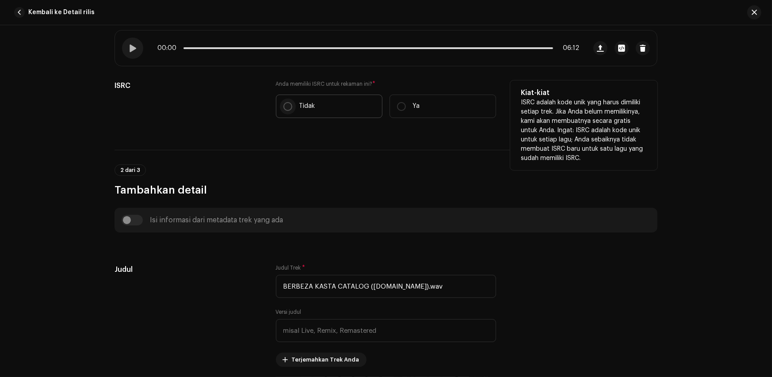
click at [288, 103] on input "Tidak" at bounding box center [288, 106] width 9 height 9
radio input "true"
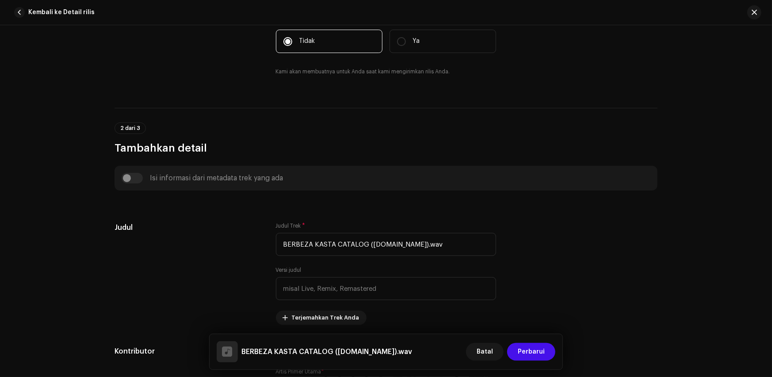
scroll to position [398, 0]
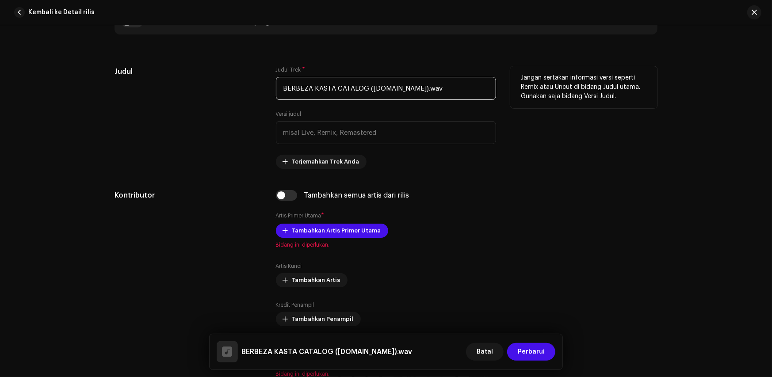
click at [338, 80] on input "BERBEZA KASTA CATALOG ([DOMAIN_NAME]).wav" at bounding box center [386, 88] width 220 height 23
click at [337, 81] on input "BERBEZA KASTA CATALOG ([DOMAIN_NAME]).wav" at bounding box center [386, 88] width 220 height 23
paste input "erbeza Kasta"
type input "Berbeza Kasta"
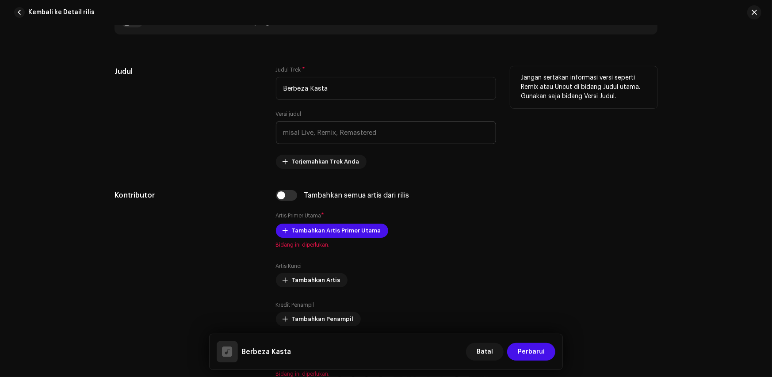
click at [318, 120] on div "Versi judul" at bounding box center [386, 128] width 220 height 34
click at [317, 123] on input "text" at bounding box center [386, 132] width 220 height 23
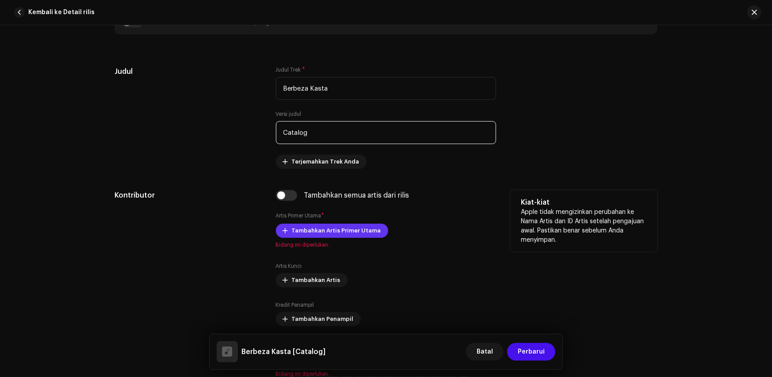
type input "Catalog"
click at [294, 236] on span "Tambahkan Artis Primer Utama" at bounding box center [336, 231] width 89 height 18
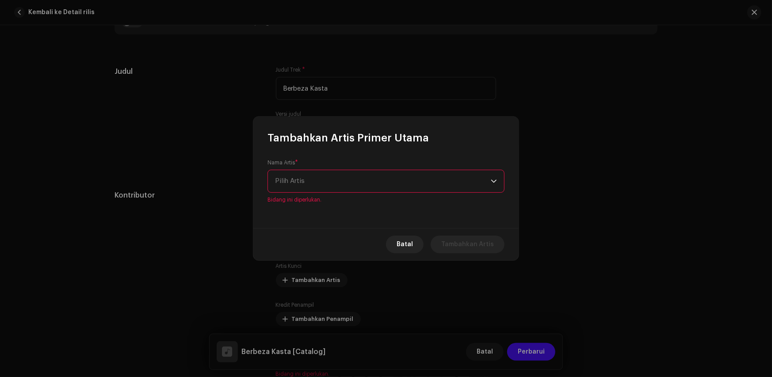
click at [311, 170] on span "Pilih Artis" at bounding box center [383, 181] width 216 height 22
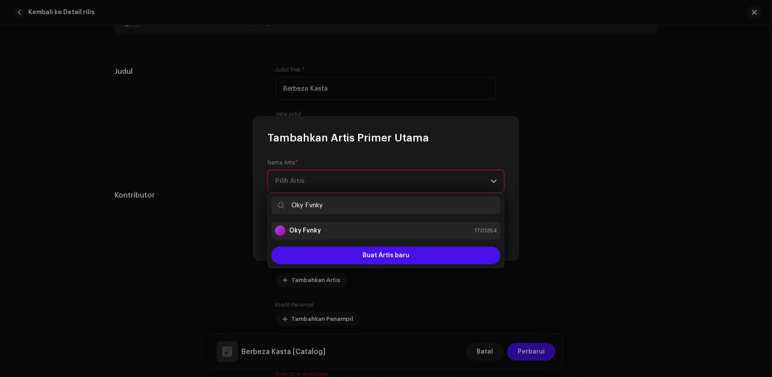
type input "Oky Fvnky"
click at [302, 231] on strong "Oky Fvnky" at bounding box center [305, 230] width 32 height 9
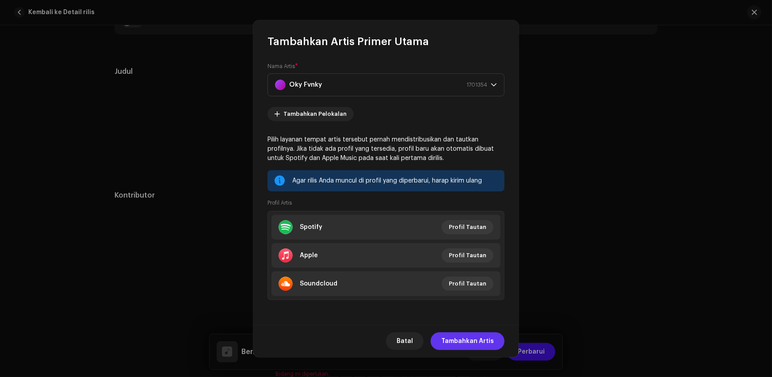
click at [477, 340] on span "Tambahkan Artis" at bounding box center [467, 342] width 53 height 18
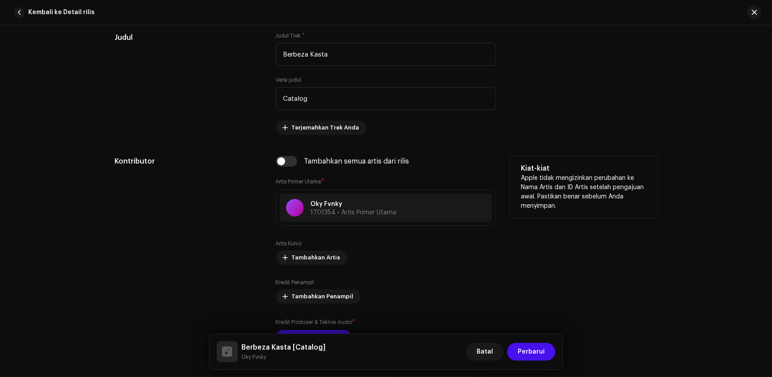
scroll to position [531, 0]
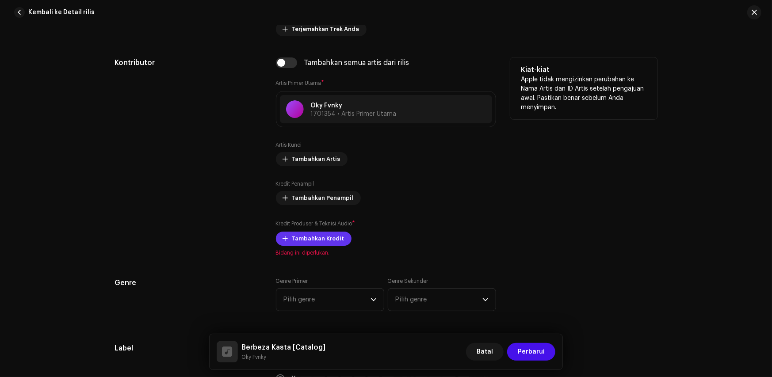
click at [323, 236] on span "Tambahkan Kredit" at bounding box center [318, 239] width 53 height 18
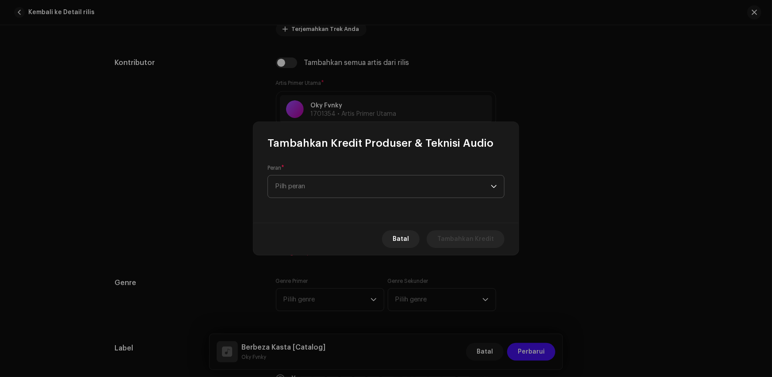
click at [326, 192] on span "Pilh peran" at bounding box center [383, 187] width 216 height 22
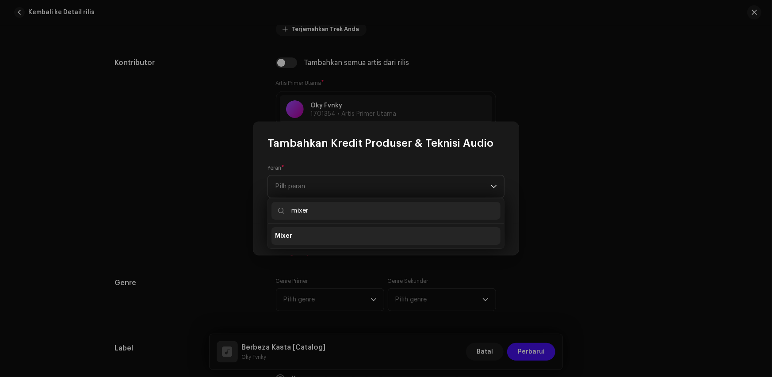
type input "mixer"
click at [296, 238] on li "Mixer" at bounding box center [386, 236] width 229 height 18
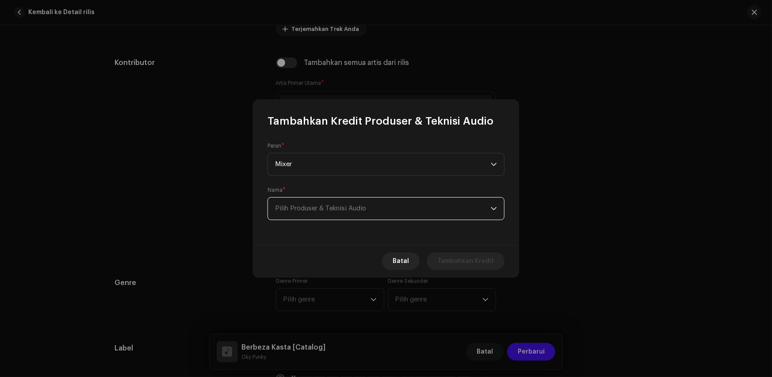
click at [295, 207] on span "Pilih Produser & Teknisi Audio" at bounding box center [320, 208] width 91 height 7
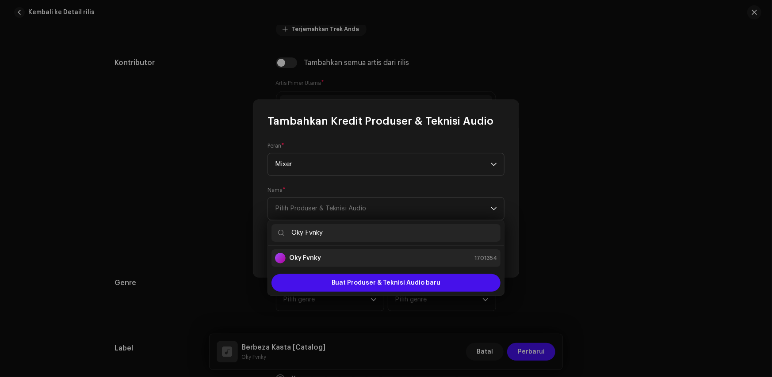
type input "Oky Fvnky"
click at [314, 263] on div "Oky Fvnky" at bounding box center [298, 258] width 46 height 11
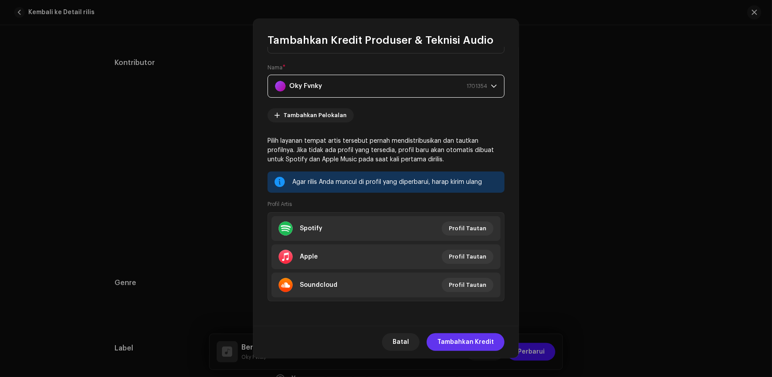
scroll to position [41, 0]
click at [458, 345] on span "Tambahkan Kredit" at bounding box center [465, 343] width 57 height 18
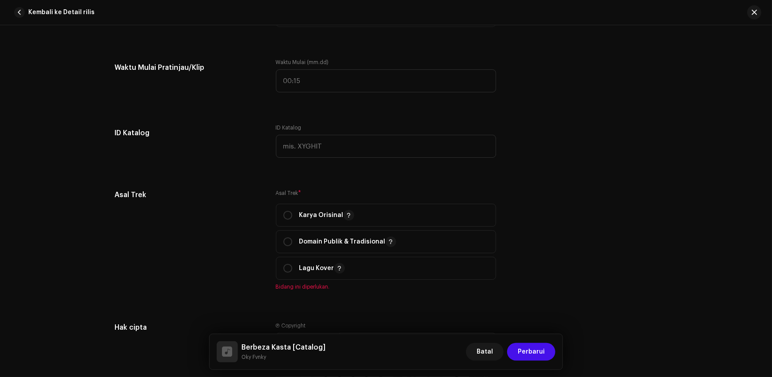
scroll to position [973, 0]
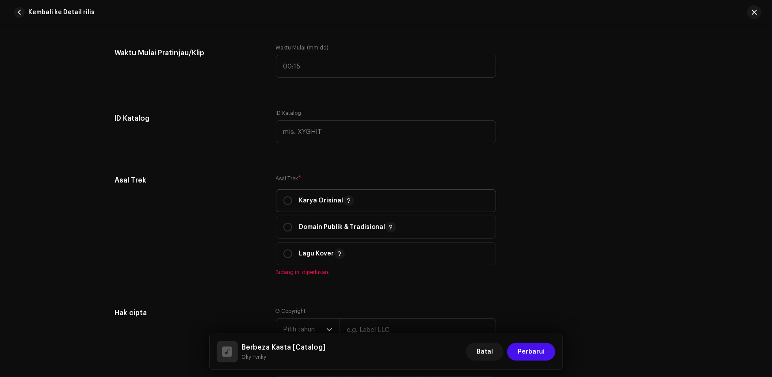
click at [286, 206] on span "Karya Orisinal" at bounding box center [386, 201] width 205 height 22
radio input "true"
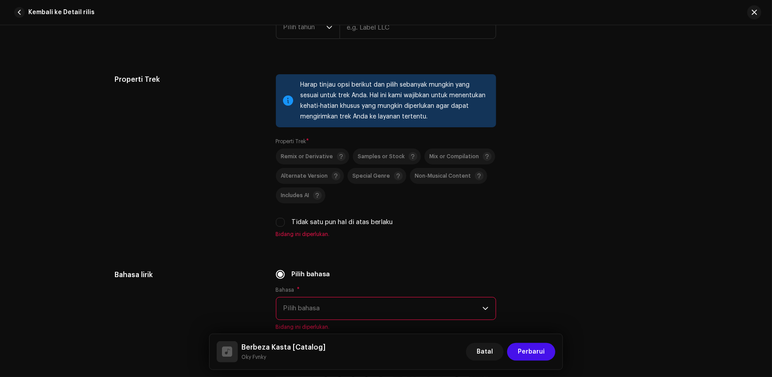
scroll to position [1327, 0]
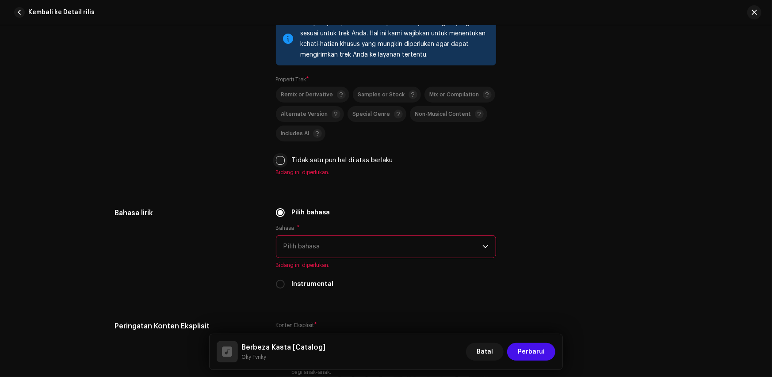
click at [280, 157] on input "Tidak satu pun hal di atas berlaku" at bounding box center [280, 160] width 9 height 9
checkbox input "true"
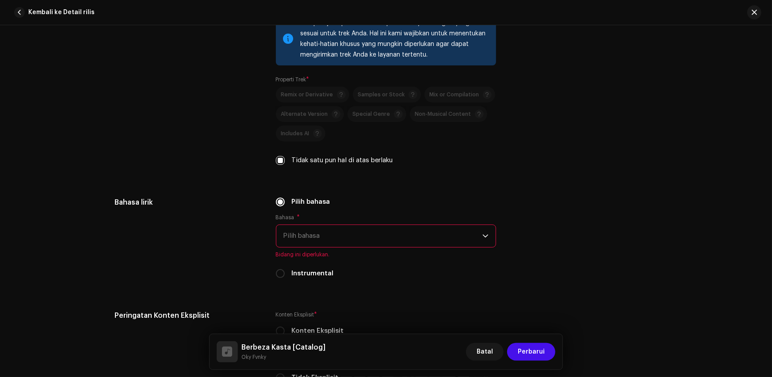
click at [307, 232] on span "Pilih bahasa" at bounding box center [383, 236] width 199 height 22
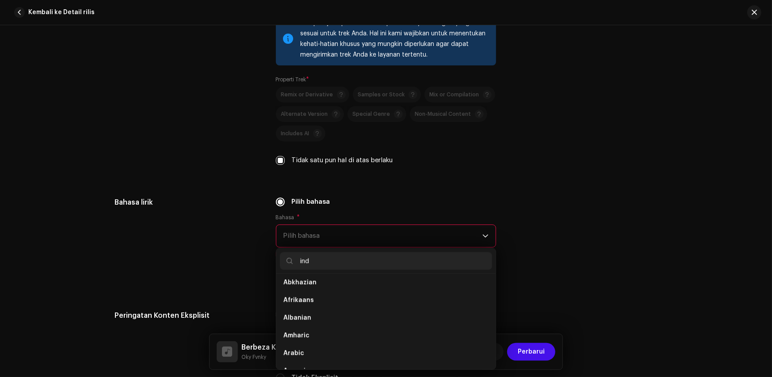
scroll to position [0, 0]
type input "indo"
click at [313, 293] on li "Indonesian" at bounding box center [386, 286] width 212 height 18
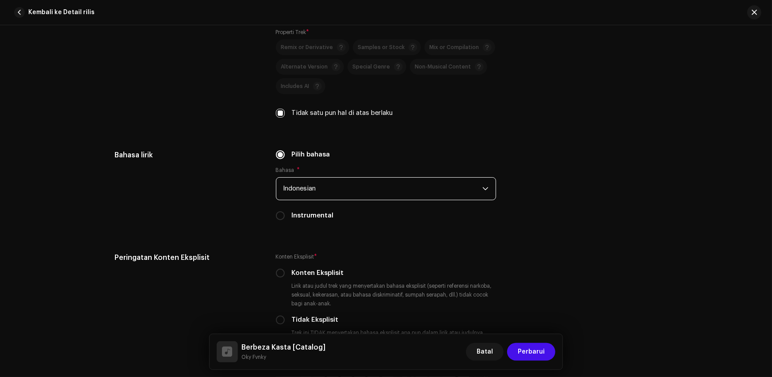
scroll to position [1504, 0]
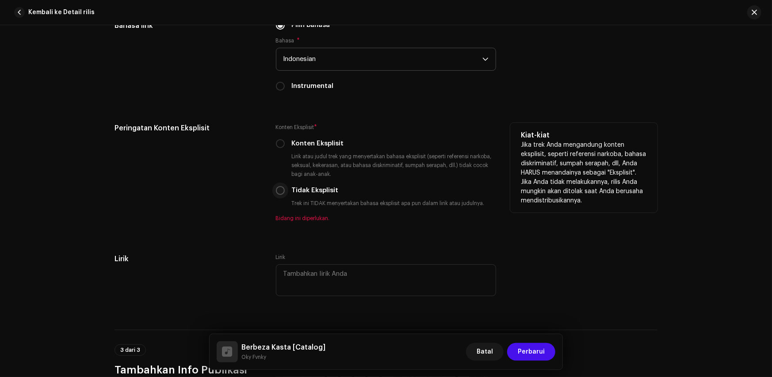
click at [278, 191] on input "Tidak Eksplisit" at bounding box center [280, 190] width 9 height 9
radio input "true"
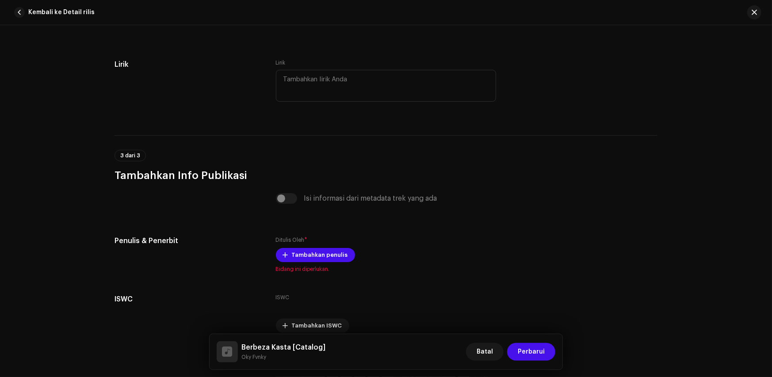
scroll to position [1725, 0]
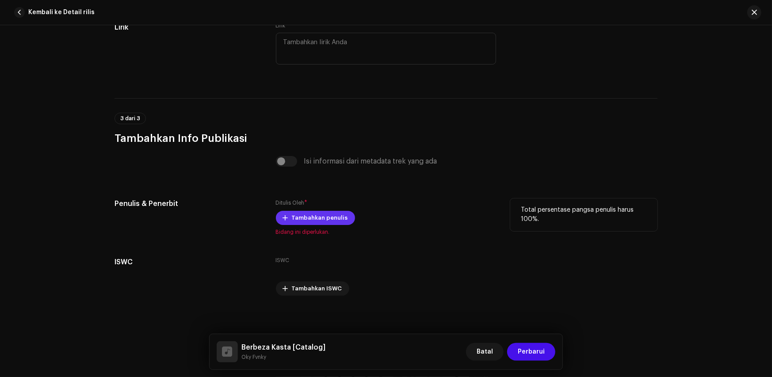
click at [312, 218] on span "Tambahkan penulis" at bounding box center [320, 218] width 56 height 18
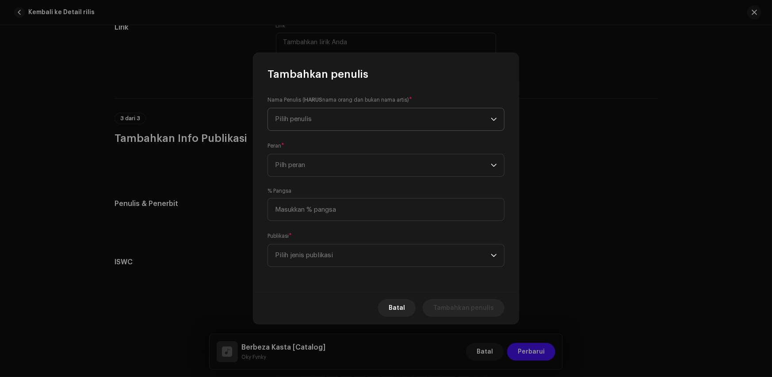
click at [319, 121] on span "Pilih penulis" at bounding box center [383, 119] width 216 height 22
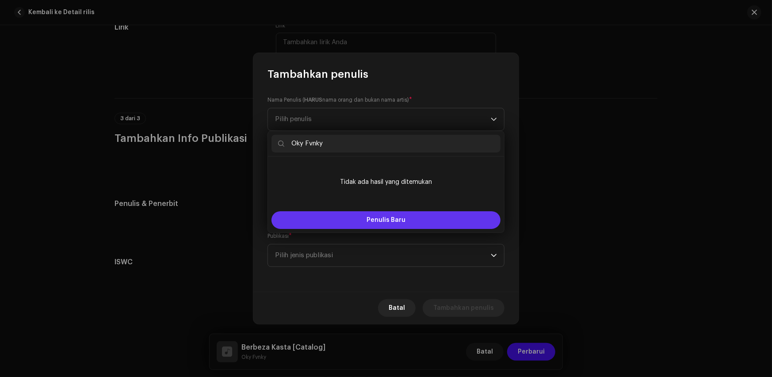
type input "Oky Fvnky"
click at [364, 214] on button "Penulis Baru" at bounding box center [386, 220] width 229 height 18
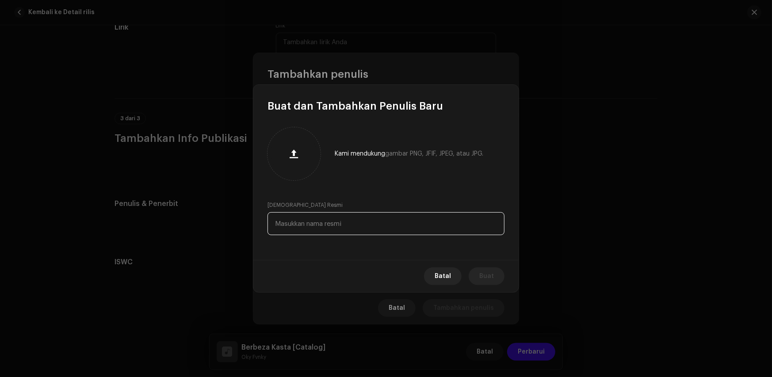
click at [301, 227] on input "text" at bounding box center [386, 223] width 237 height 23
paste input "Oky Fvnky"
type input "Oky Fvnky"
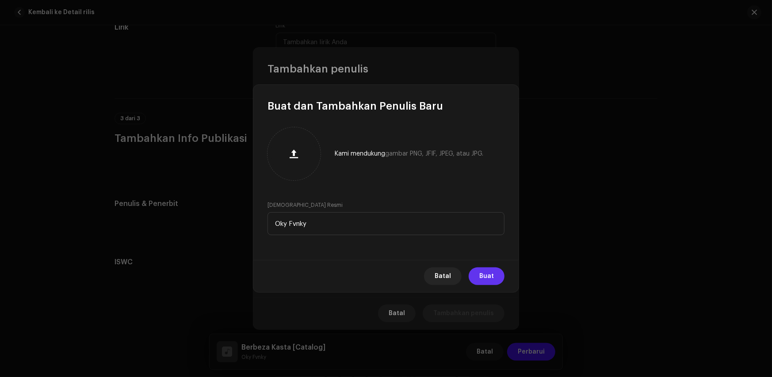
click at [489, 280] on span "Buat" at bounding box center [486, 277] width 15 height 18
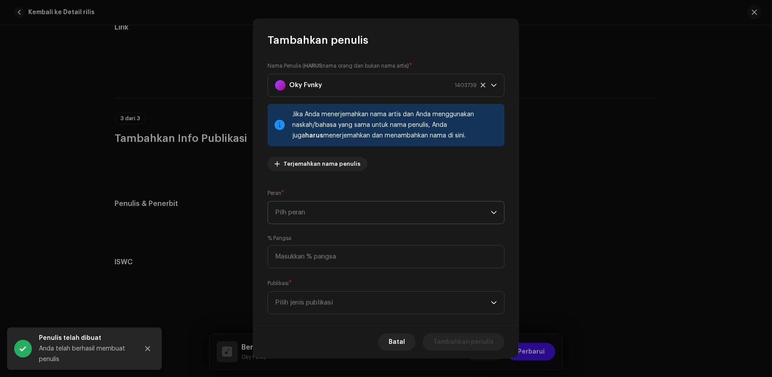
click at [343, 218] on span "Pilh peran" at bounding box center [383, 213] width 216 height 22
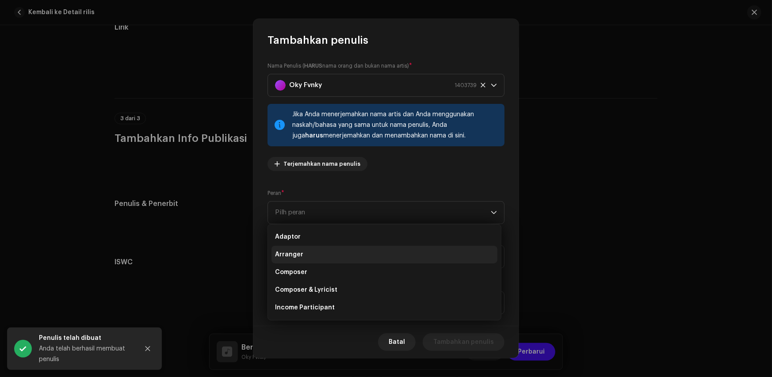
click at [329, 256] on li "Arranger" at bounding box center [385, 255] width 226 height 18
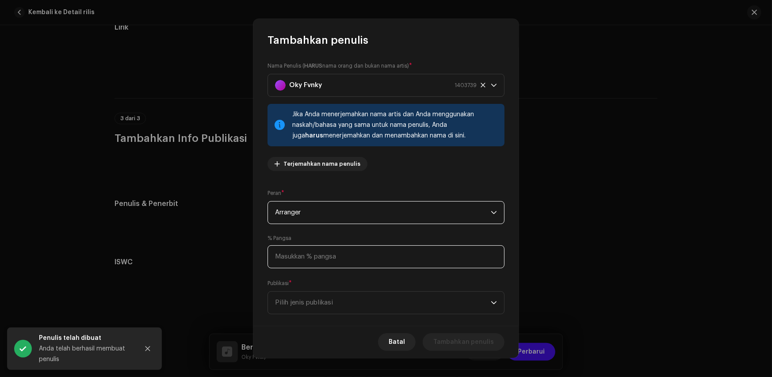
click at [329, 256] on input at bounding box center [386, 256] width 237 height 23
type input "100,00"
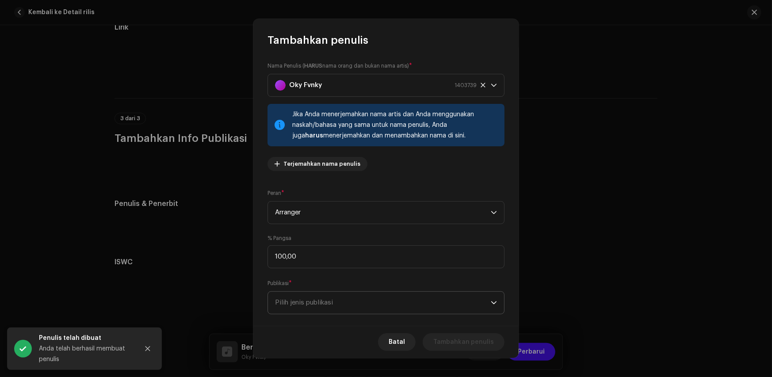
click at [319, 301] on span "Pilih jenis publikasi" at bounding box center [383, 303] width 216 height 22
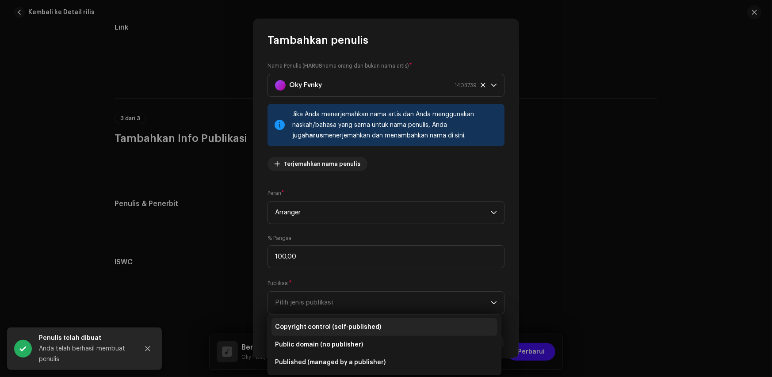
click at [324, 328] on span "Copyright control (self-published)" at bounding box center [328, 327] width 106 height 9
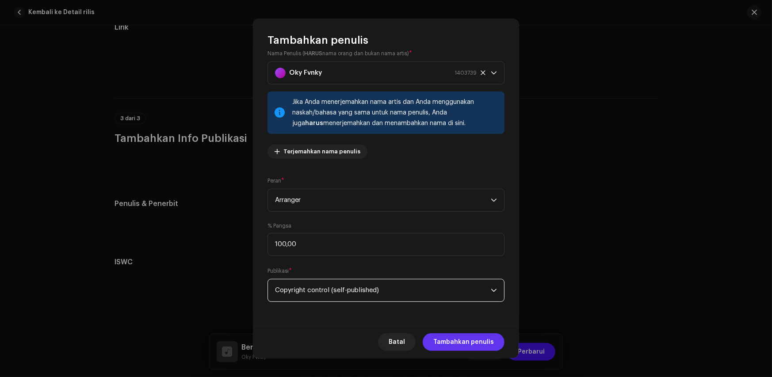
scroll to position [13, 0]
click at [475, 344] on span "Tambahkan penulis" at bounding box center [463, 343] width 61 height 18
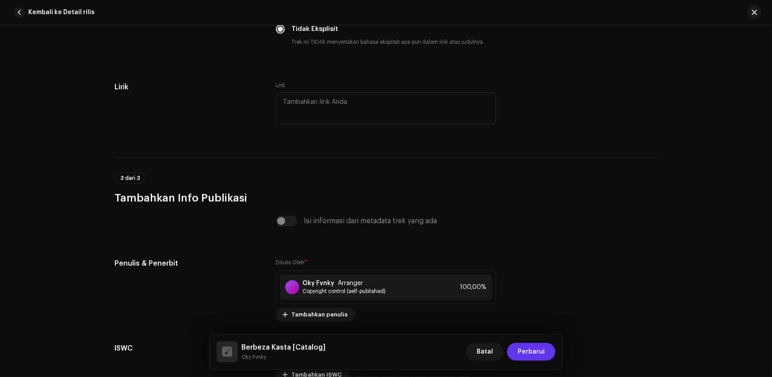
scroll to position [1754, 0]
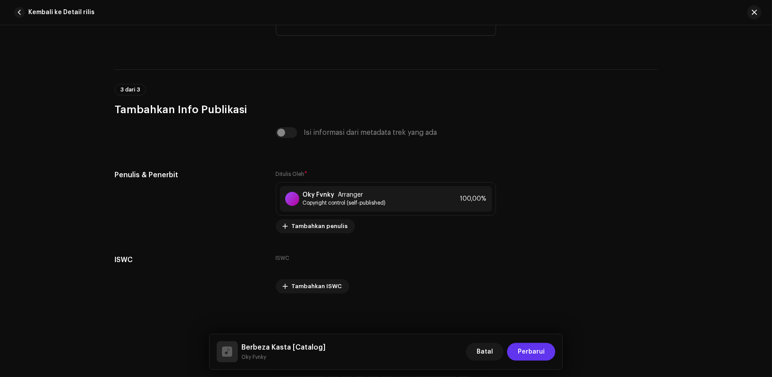
click at [529, 354] on span "Perbarui" at bounding box center [531, 352] width 27 height 18
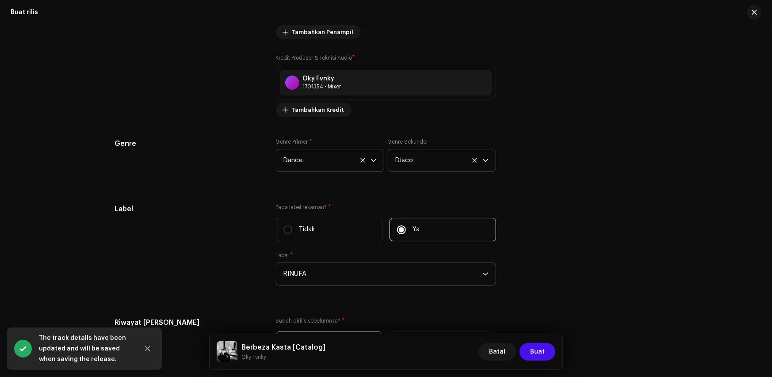
scroll to position [1298, 0]
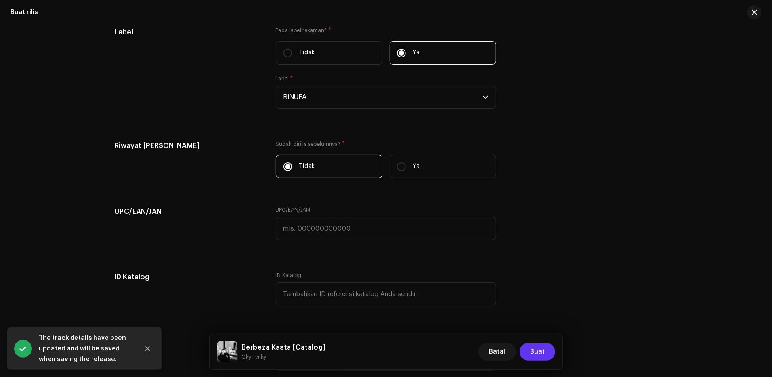
click at [531, 352] on button "Buat" at bounding box center [538, 352] width 36 height 18
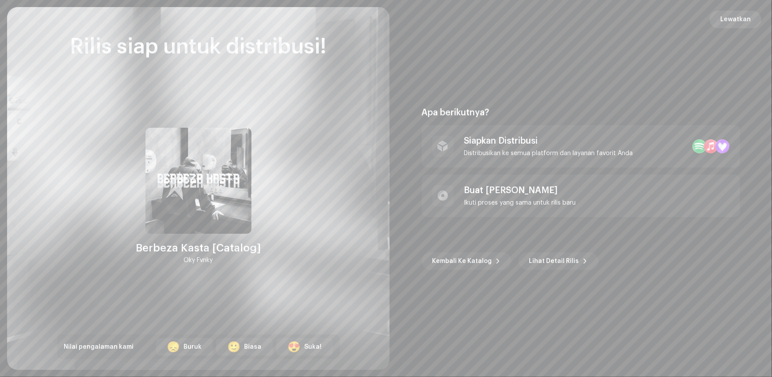
click at [747, 20] on span "Lewatkan" at bounding box center [736, 20] width 31 height 18
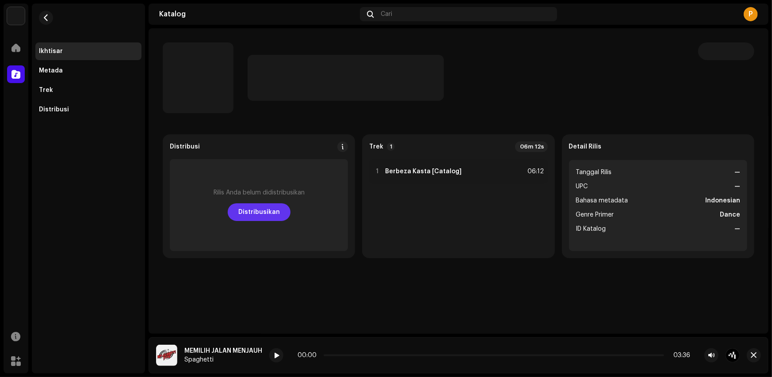
click at [246, 217] on span "Distribusikan" at bounding box center [259, 212] width 42 height 18
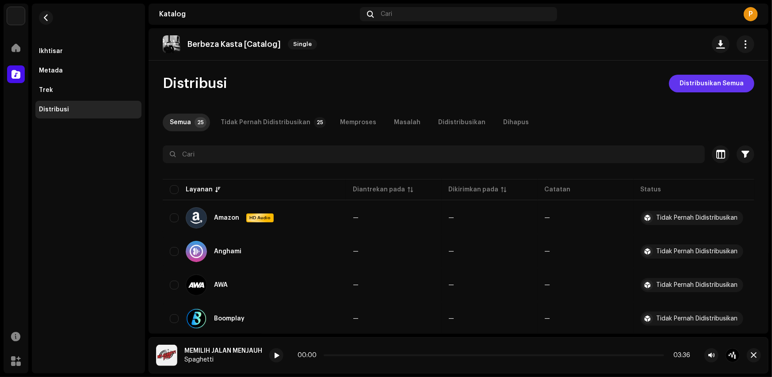
click at [682, 91] on span "Distribusikan Semua" at bounding box center [712, 84] width 64 height 18
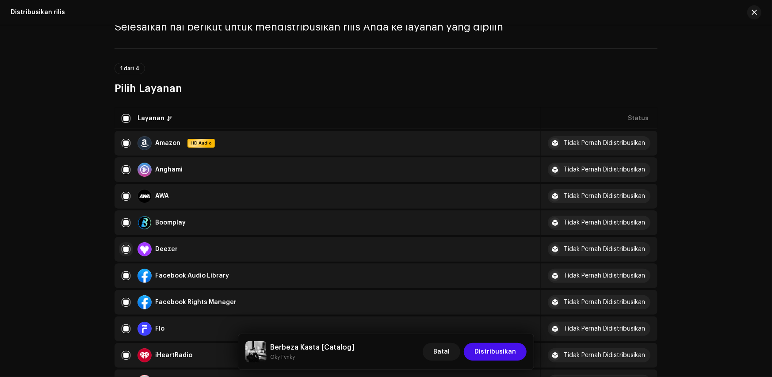
click at [127, 247] on input "checkbox" at bounding box center [126, 249] width 9 height 9
checkbox input "false"
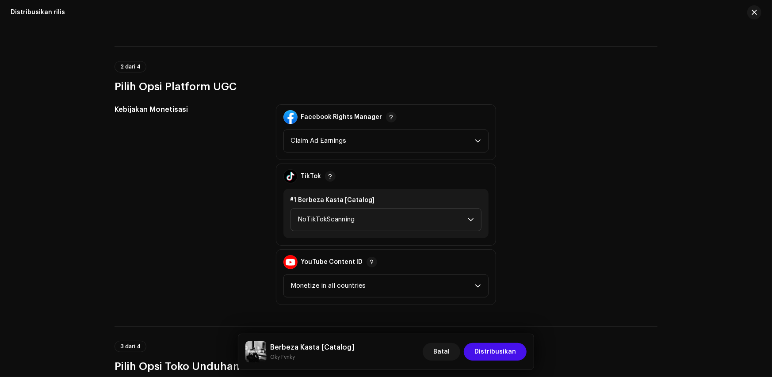
scroll to position [840, 0]
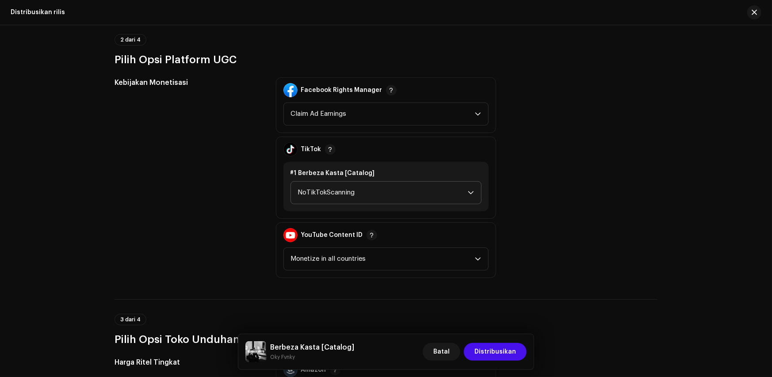
click at [347, 186] on span "NoTikTokScanning" at bounding box center [383, 193] width 170 height 22
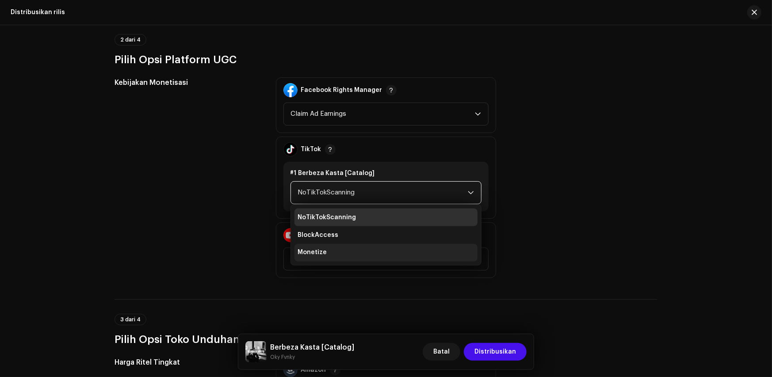
click at [333, 249] on li "Monetize" at bounding box center [386, 253] width 183 height 18
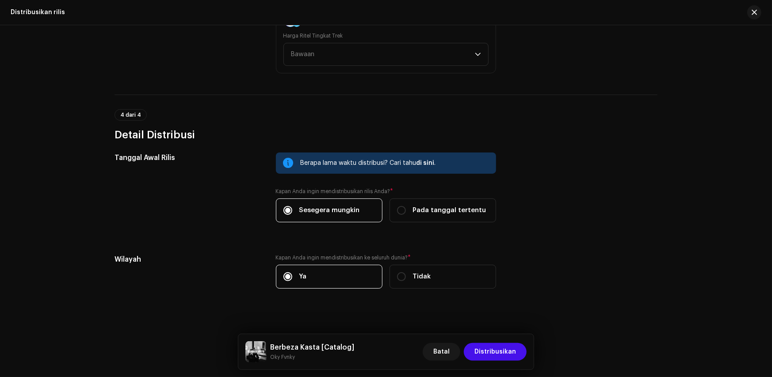
scroll to position [1261, 0]
click at [491, 349] on span "Distribusikan" at bounding box center [496, 352] width 42 height 18
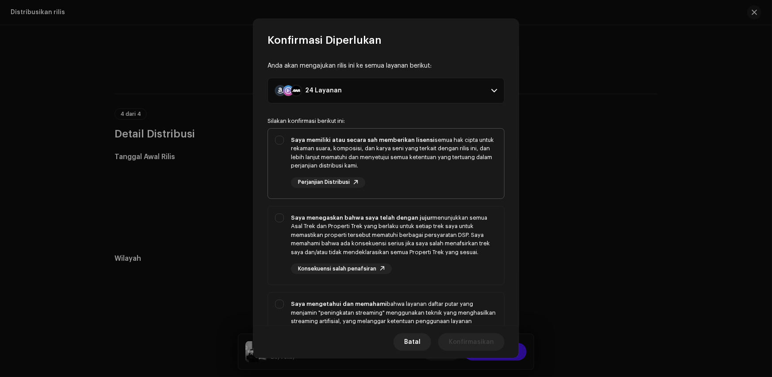
click at [294, 150] on div "Saya memiliki atau secara sah memberikan lisensi semua hak cipta untuk rekaman …" at bounding box center [394, 153] width 206 height 35
checkbox input "true"
click at [292, 209] on div "Saya menegaskan bahwa saya telah dengan jujur menunjukkan semua Asal Trek dan P…" at bounding box center [386, 244] width 236 height 75
checkbox input "true"
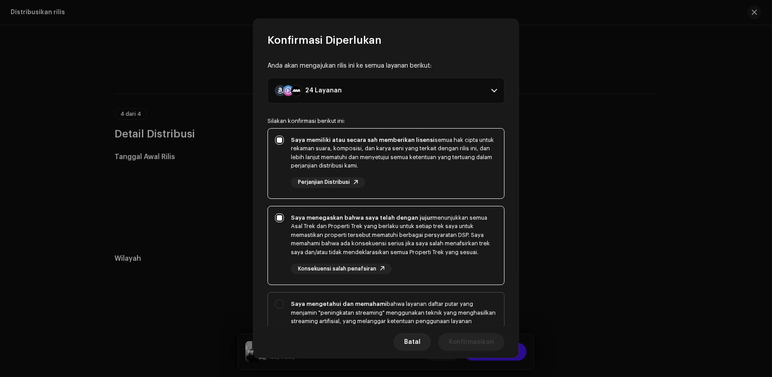
click at [304, 295] on div "Saya mengetahui dan memahami bahwa layanan daftar putar yang menjamin "peningka…" at bounding box center [386, 333] width 236 height 81
checkbox input "true"
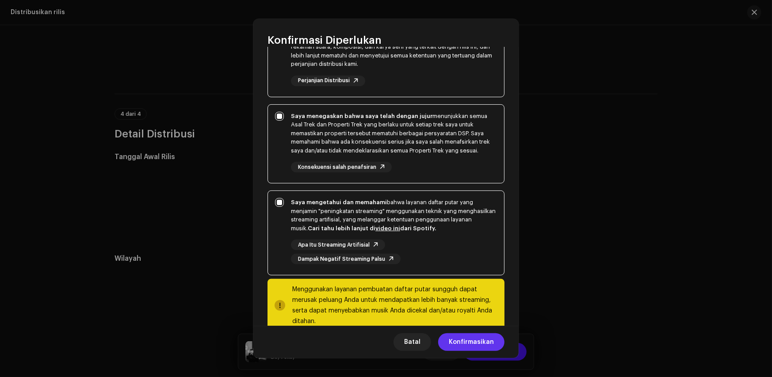
scroll to position [107, 0]
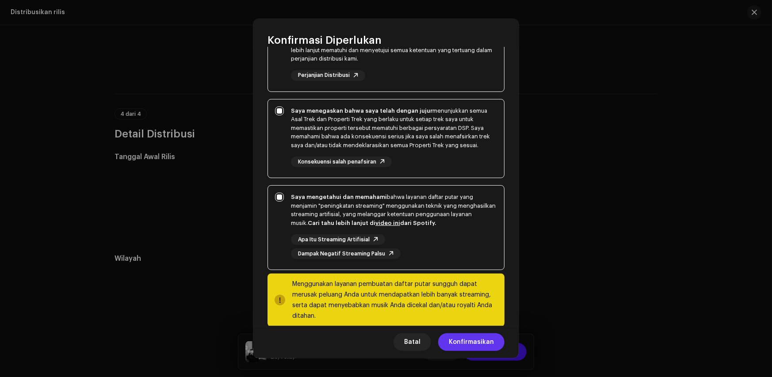
click at [468, 338] on span "Konfirmasikan" at bounding box center [471, 343] width 45 height 18
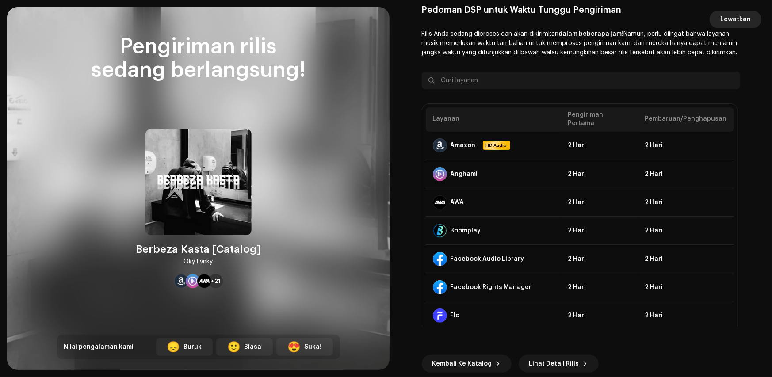
click at [726, 16] on span "Lewatkan" at bounding box center [736, 20] width 31 height 18
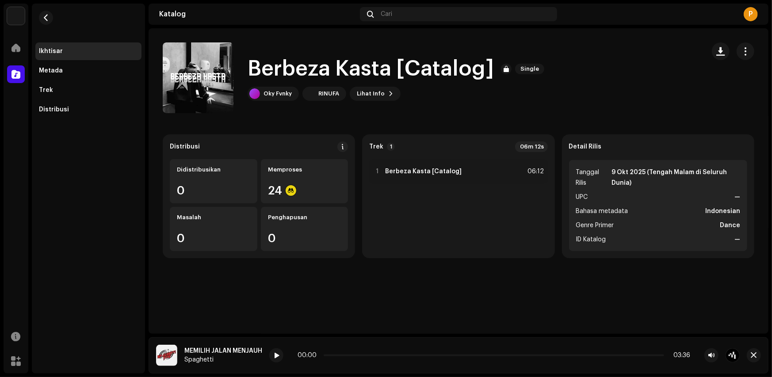
click at [40, 11] on re-m-nav-back at bounding box center [45, 23] width 21 height 39
click at [9, 79] on div at bounding box center [16, 74] width 18 height 18
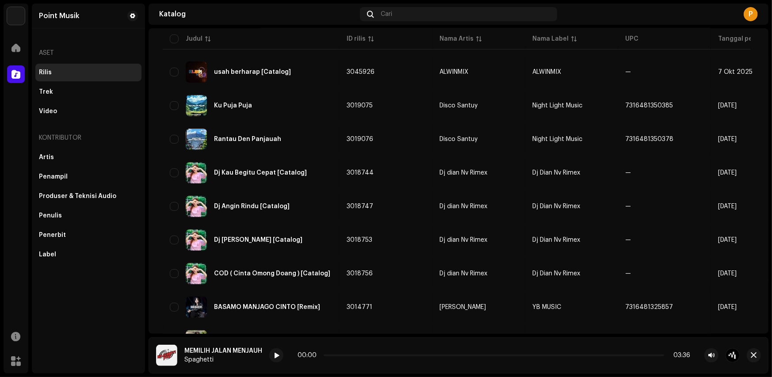
scroll to position [265, 0]
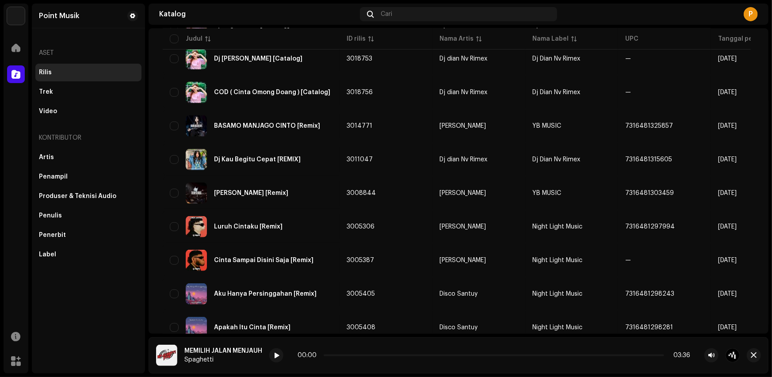
click at [194, 351] on div "MEMILIH JALAN MENJAUH" at bounding box center [223, 351] width 78 height 7
click at [170, 358] on img at bounding box center [166, 355] width 21 height 21
click at [198, 360] on div "Spaghetti" at bounding box center [223, 360] width 78 height 7
click at [23, 8] on img at bounding box center [16, 16] width 18 height 18
click at [16, 50] on span at bounding box center [16, 47] width 9 height 7
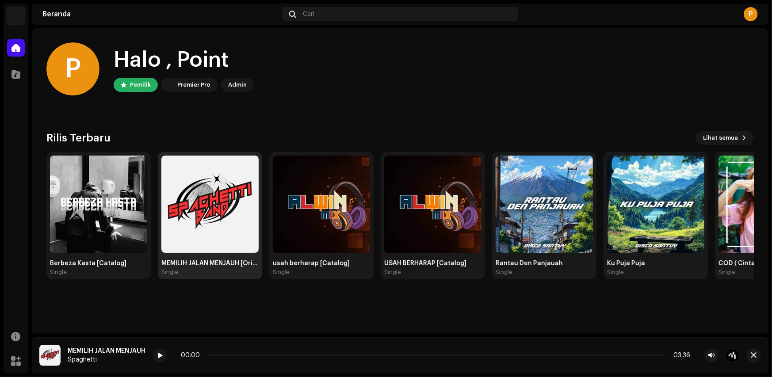
click at [199, 267] on div "MEMILIH JALAN MENJAUH [Original] Single" at bounding box center [209, 268] width 97 height 16
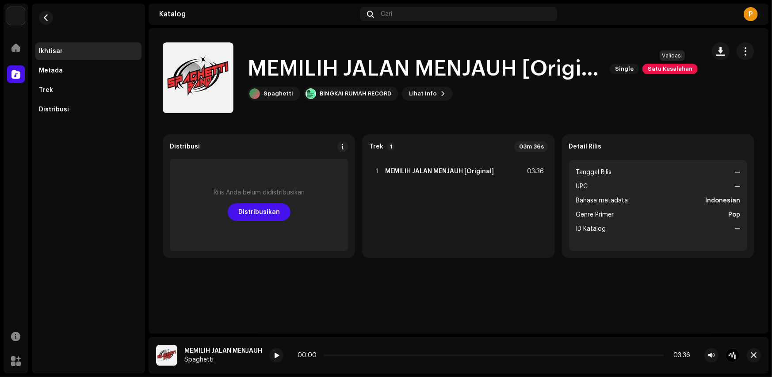
click at [667, 72] on span "Satu Kesalahan" at bounding box center [670, 69] width 55 height 11
click at [583, 291] on div "Kesalahan Validasi Atasi semua masalah berikut sebelum Anda dapat mendistribusi…" at bounding box center [386, 188] width 772 height 377
click at [750, 50] on button "button" at bounding box center [746, 51] width 18 height 18
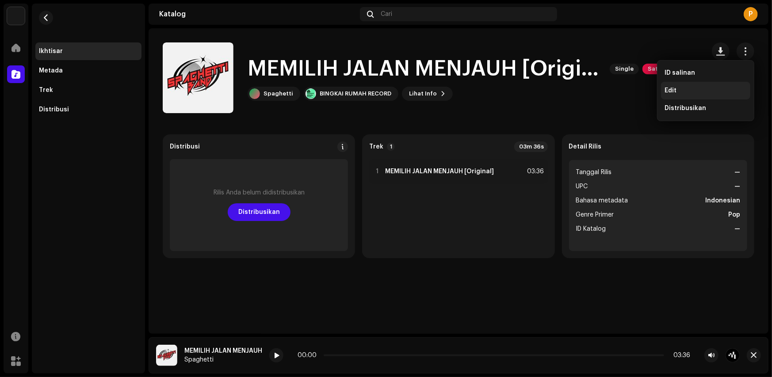
click at [696, 86] on div "Edit" at bounding box center [705, 91] width 89 height 18
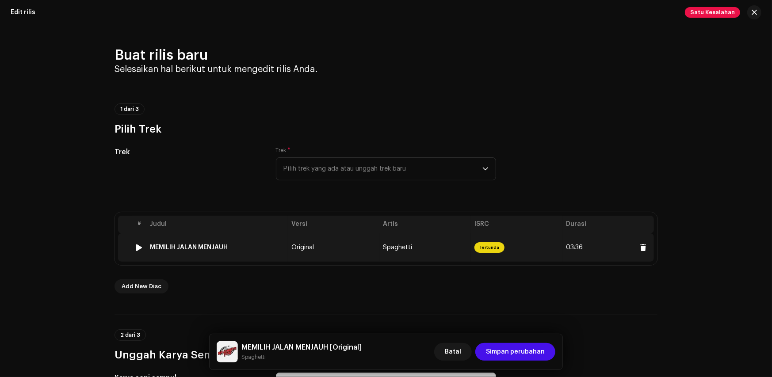
click at [362, 253] on td "Original" at bounding box center [334, 248] width 92 height 28
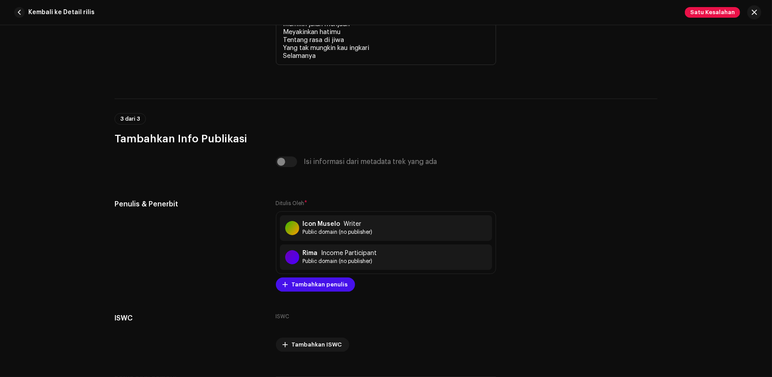
scroll to position [2167, 0]
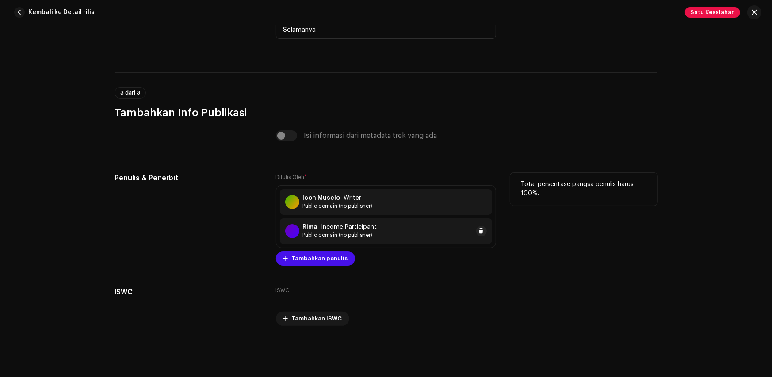
click at [376, 235] on div "Rima Income Participant Public domain (no publisher)" at bounding box center [386, 232] width 212 height 26
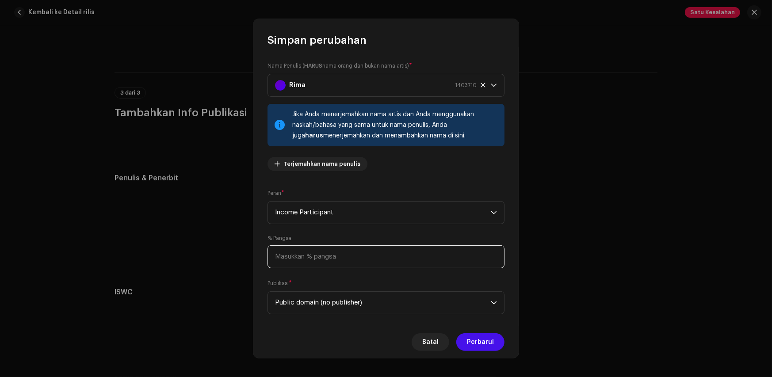
click at [367, 253] on input at bounding box center [386, 256] width 237 height 23
type input "1,00"
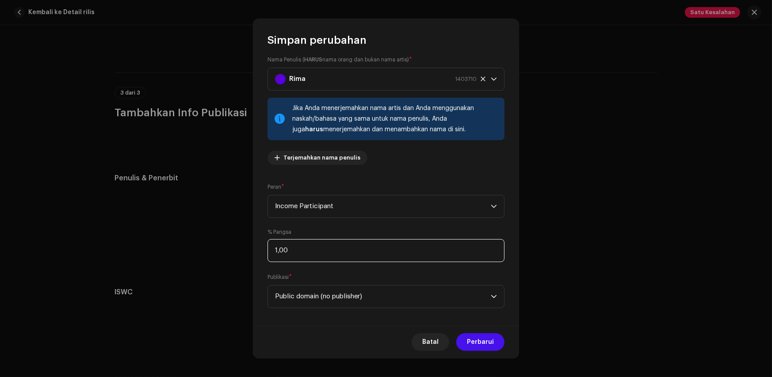
scroll to position [13, 0]
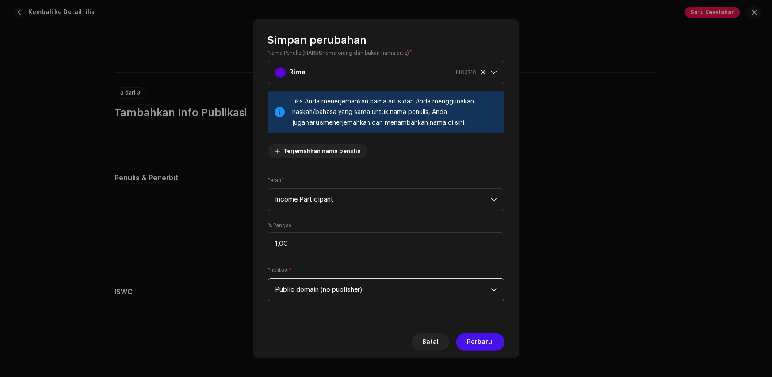
click at [474, 286] on span "Public domain (no publisher)" at bounding box center [383, 290] width 216 height 22
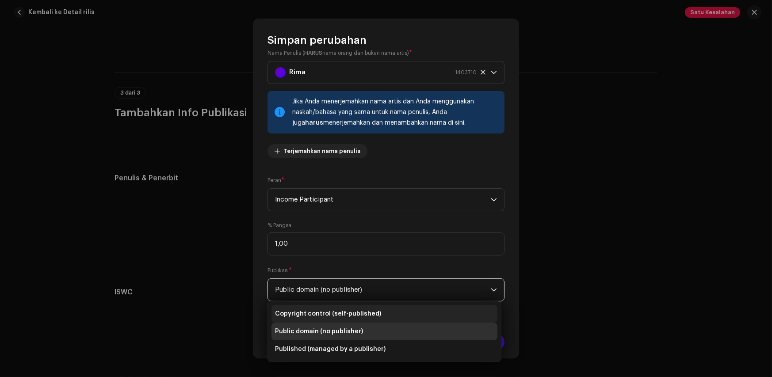
click at [414, 311] on li "Copyright control (self-published)" at bounding box center [385, 314] width 226 height 18
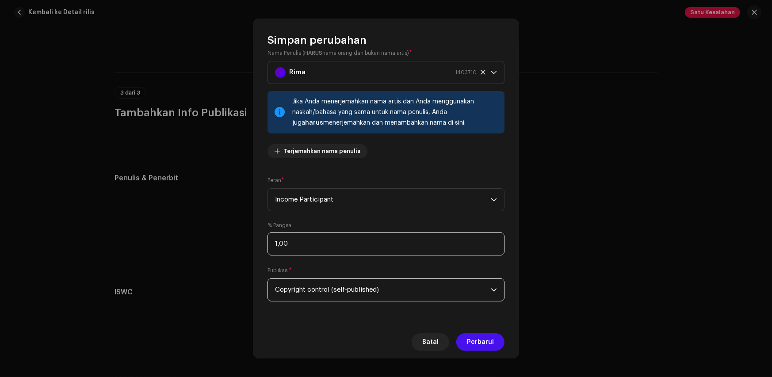
click at [304, 245] on input "1,00" at bounding box center [386, 244] width 237 height 23
drag, startPoint x: 279, startPoint y: 244, endPoint x: 268, endPoint y: 246, distance: 10.8
click at [268, 246] on input "1,00" at bounding box center [386, 244] width 237 height 23
click at [281, 249] on input "1,00" at bounding box center [386, 244] width 237 height 23
click at [429, 347] on span "Batal" at bounding box center [430, 343] width 16 height 18
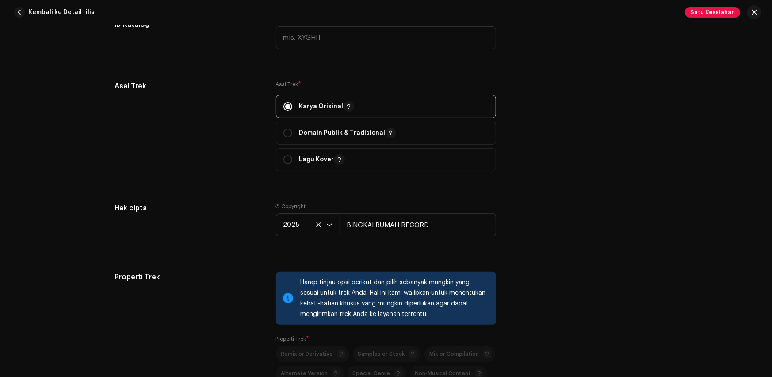
scroll to position [917, 0]
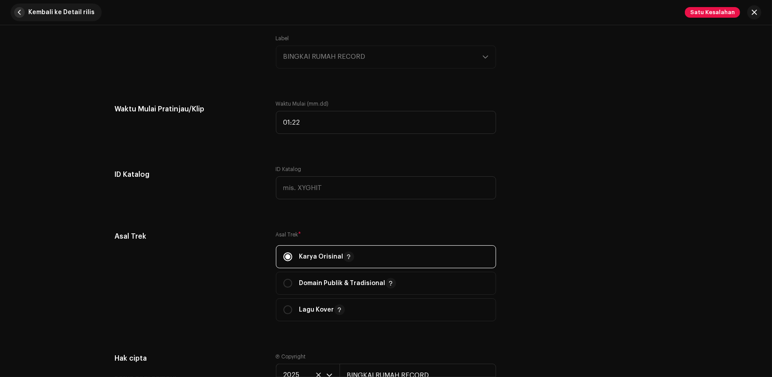
click at [28, 16] on span "Kembali ke Detail rilis" at bounding box center [61, 13] width 66 height 18
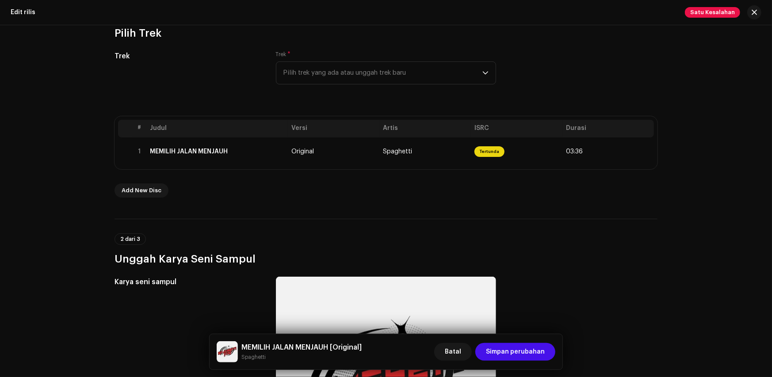
scroll to position [0, 0]
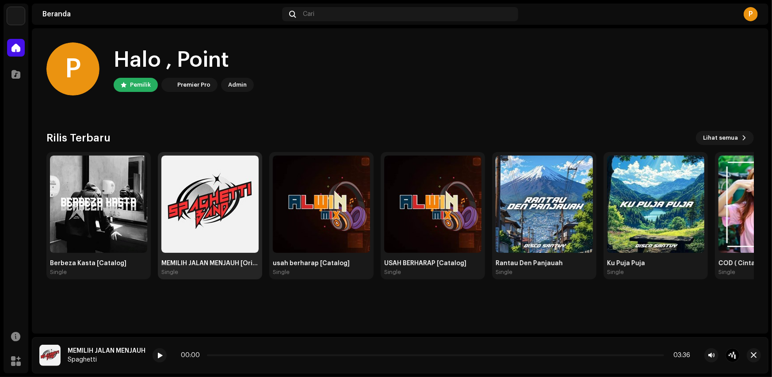
click at [214, 261] on div "MEMILIH JALAN MENJAUH [Original]" at bounding box center [209, 263] width 97 height 7
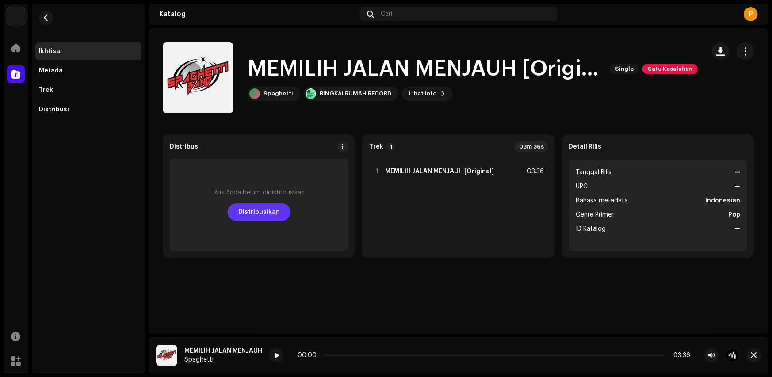
click at [256, 209] on span "Distribusikan" at bounding box center [259, 212] width 42 height 18
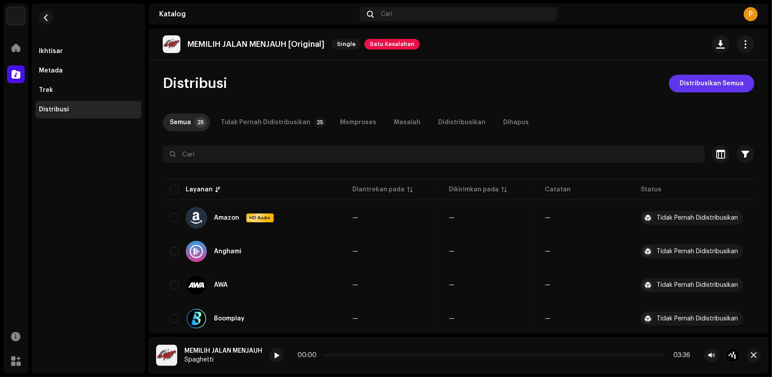
click at [703, 88] on span "Distribusikan Semua" at bounding box center [712, 84] width 64 height 18
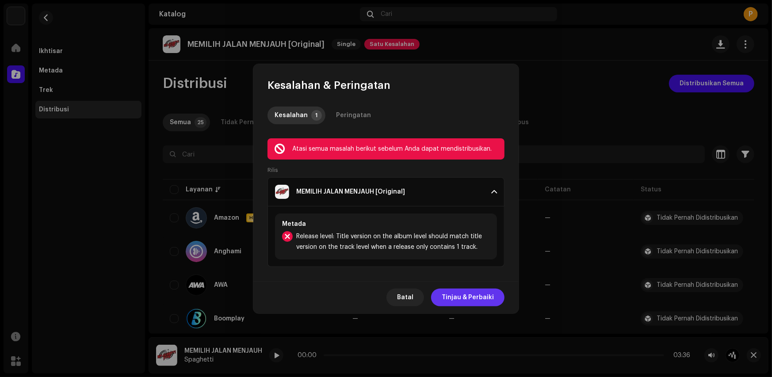
click at [464, 297] on span "Tinjau & Perbaiki" at bounding box center [468, 298] width 52 height 18
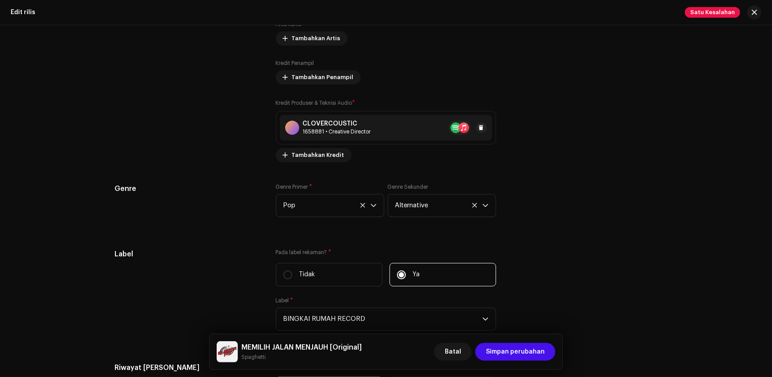
scroll to position [1066, 0]
click at [363, 125] on div "CLOVERCOUSTIC" at bounding box center [337, 123] width 68 height 7
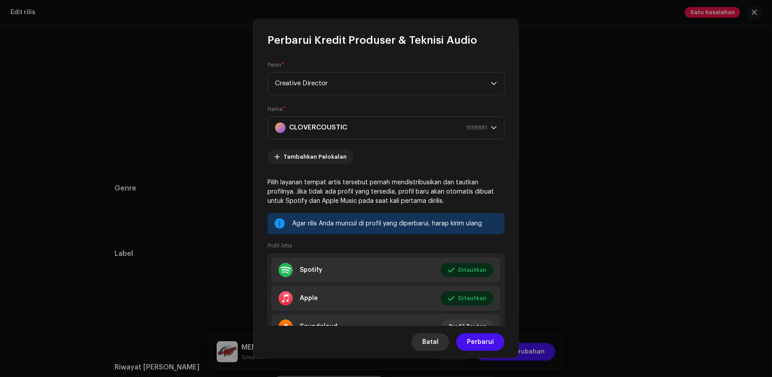
click at [436, 345] on span "Batal" at bounding box center [430, 343] width 16 height 18
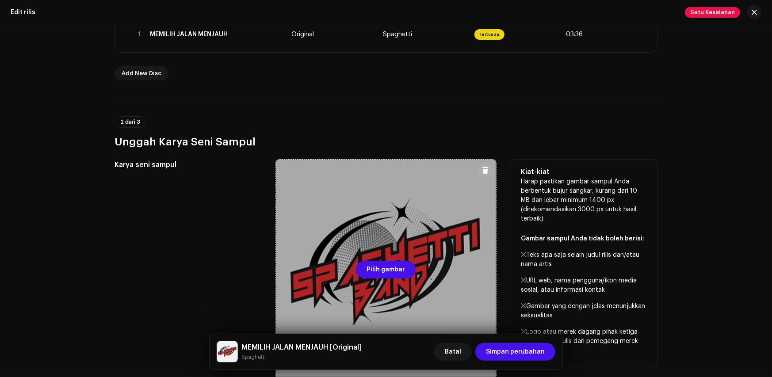
scroll to position [181, 0]
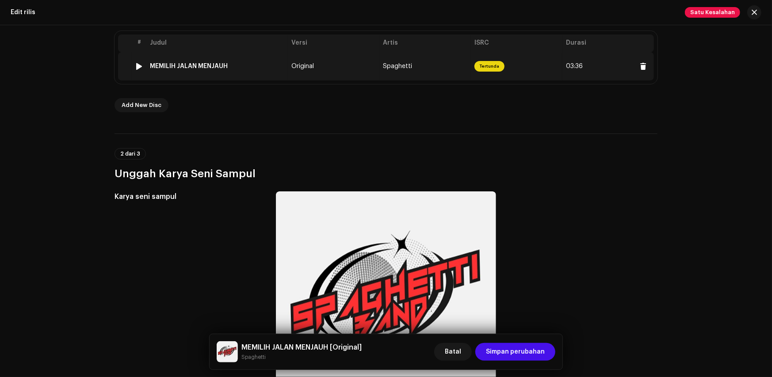
click at [301, 65] on span "Original" at bounding box center [302, 66] width 23 height 6
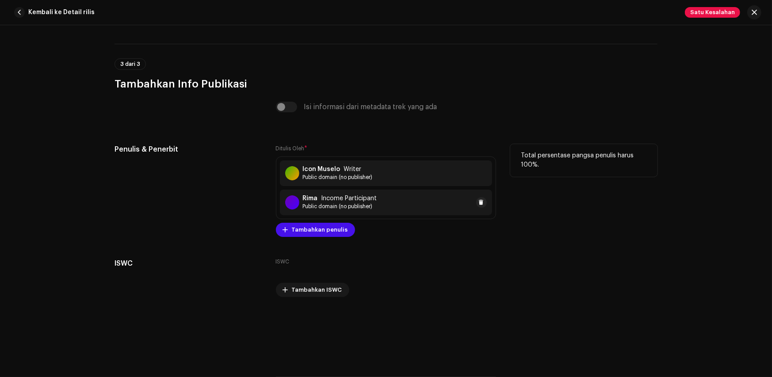
scroll to position [2200, 0]
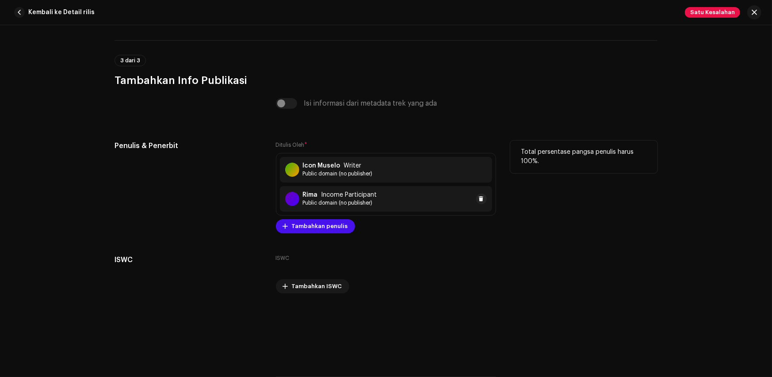
click at [379, 196] on div "Rima Income Participant Public domain (no publisher)" at bounding box center [386, 199] width 212 height 26
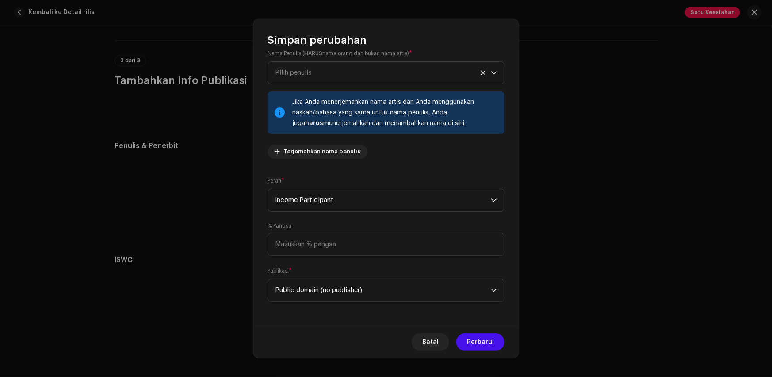
scroll to position [13, 0]
click at [380, 292] on span "Public domain (no publisher)" at bounding box center [383, 290] width 216 height 22
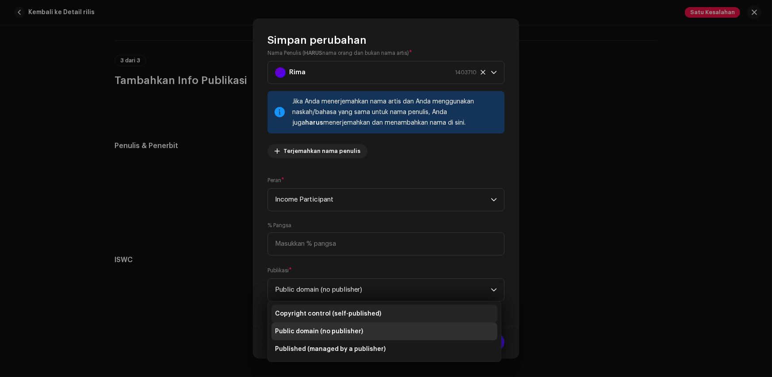
click at [360, 317] on span "Copyright control (self-published)" at bounding box center [328, 314] width 106 height 9
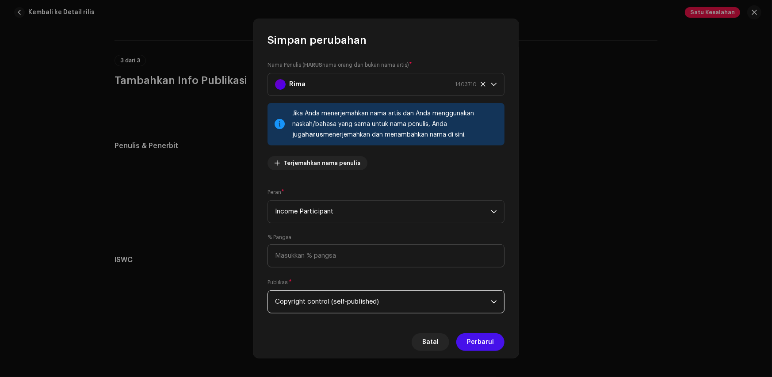
scroll to position [0, 0]
click at [329, 252] on input at bounding box center [386, 256] width 237 height 23
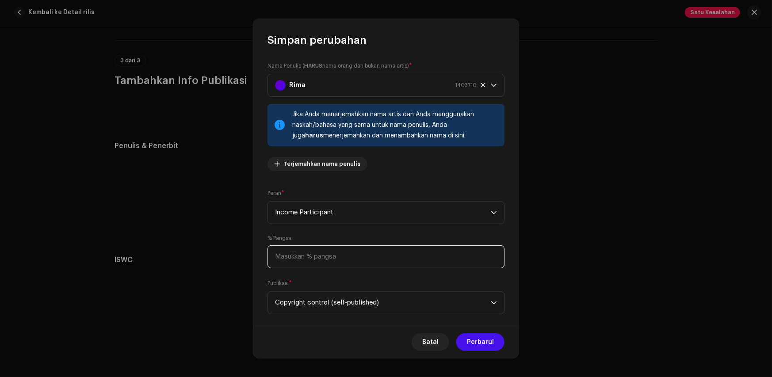
click at [318, 253] on input at bounding box center [386, 256] width 237 height 23
type input "50,00"
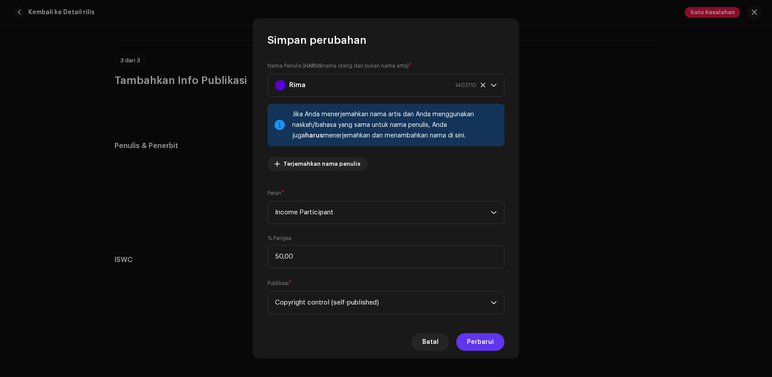
click at [485, 338] on span "Perbarui" at bounding box center [480, 343] width 27 height 18
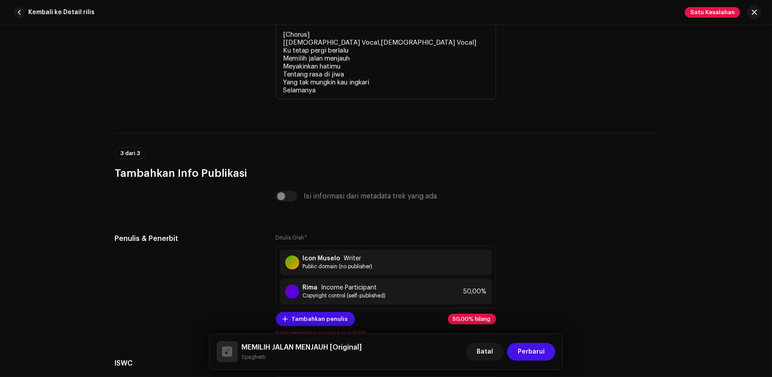
scroll to position [2210, 0]
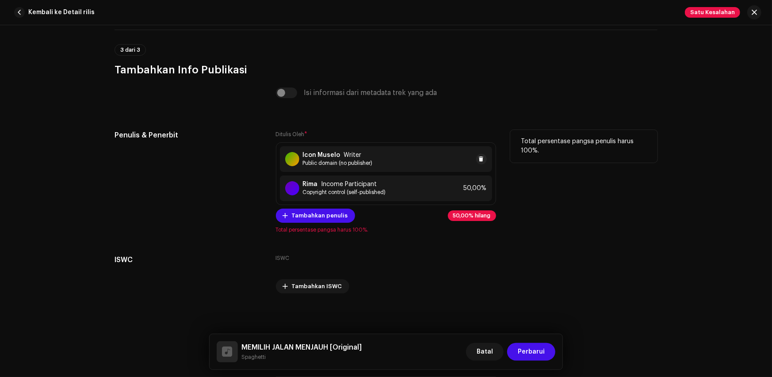
click at [383, 160] on div "Icon Muselo Writer Public domain (no publisher)" at bounding box center [386, 159] width 212 height 26
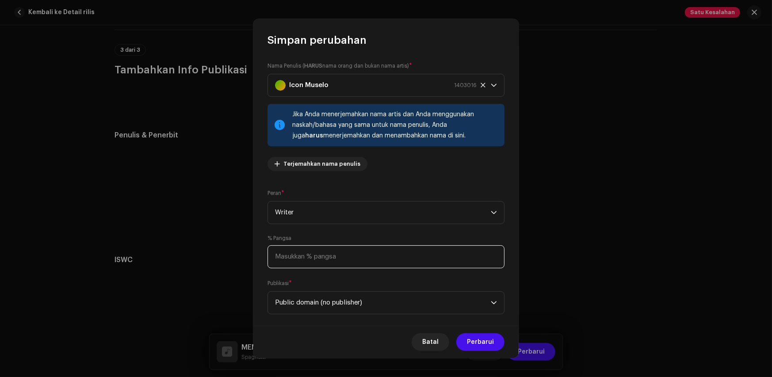
click at [304, 254] on input at bounding box center [386, 256] width 237 height 23
type input "50,00"
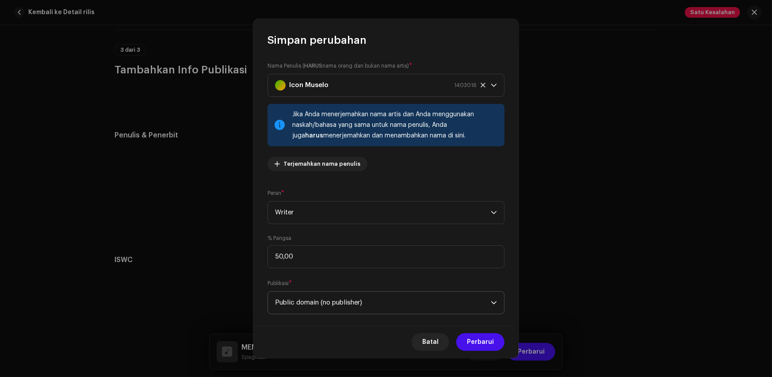
click at [385, 301] on span "Public domain (no publisher)" at bounding box center [383, 303] width 216 height 22
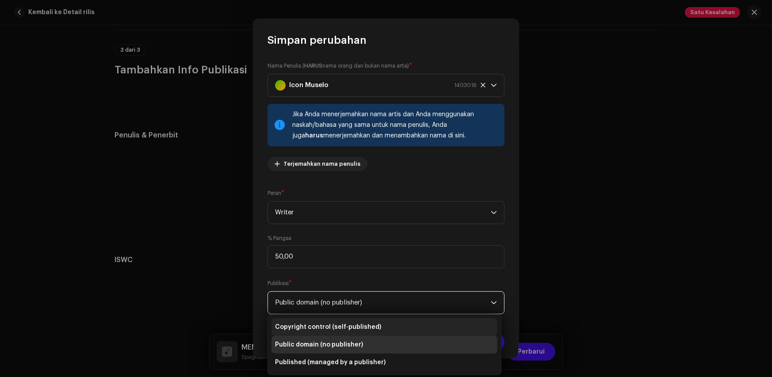
click at [323, 327] on span "Copyright control (self-published)" at bounding box center [328, 327] width 106 height 9
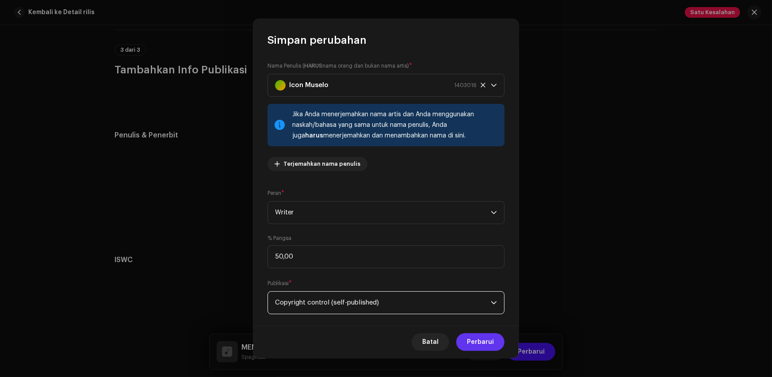
click at [474, 340] on span "Perbarui" at bounding box center [480, 343] width 27 height 18
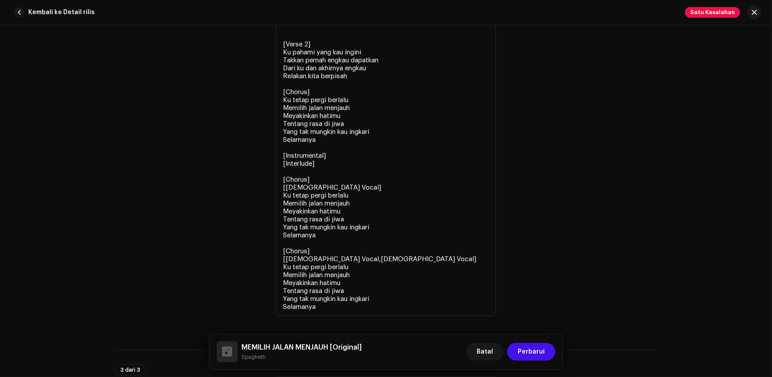
scroll to position [2200, 0]
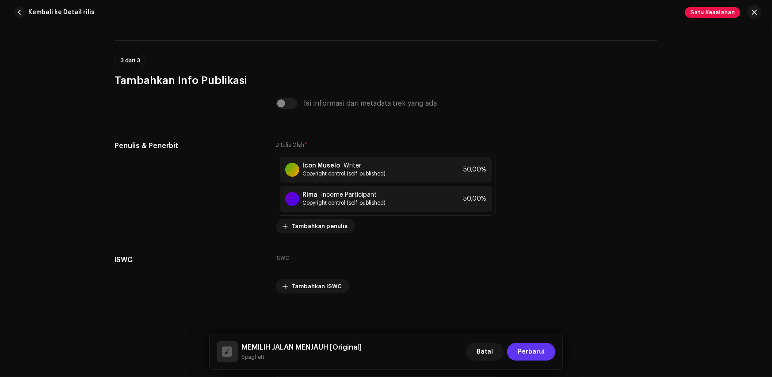
click at [520, 347] on span "Perbarui" at bounding box center [531, 352] width 27 height 18
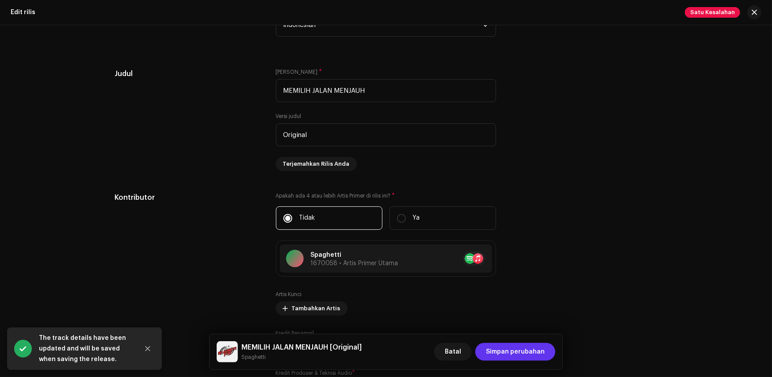
scroll to position [801, 0]
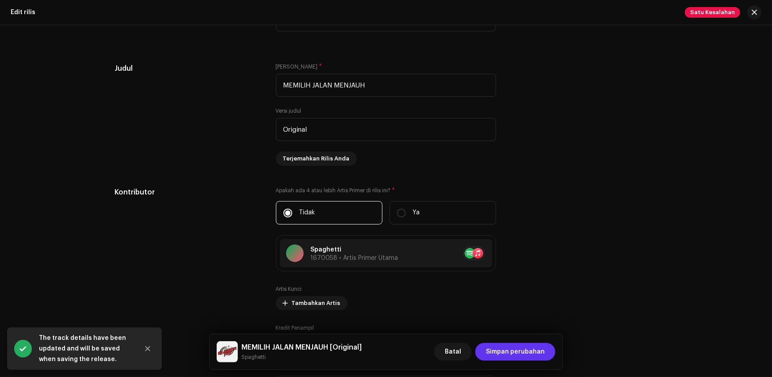
click at [517, 357] on span "Simpan perubahan" at bounding box center [515, 352] width 59 height 18
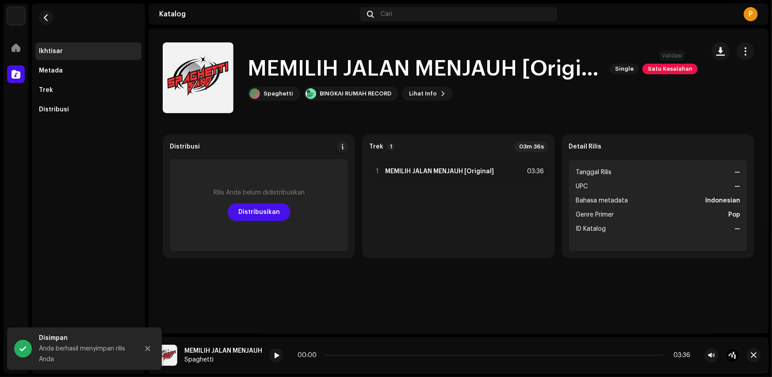
click at [674, 71] on span "Satu Kesalahan" at bounding box center [670, 69] width 55 height 11
